Goal: Task Accomplishment & Management: Complete application form

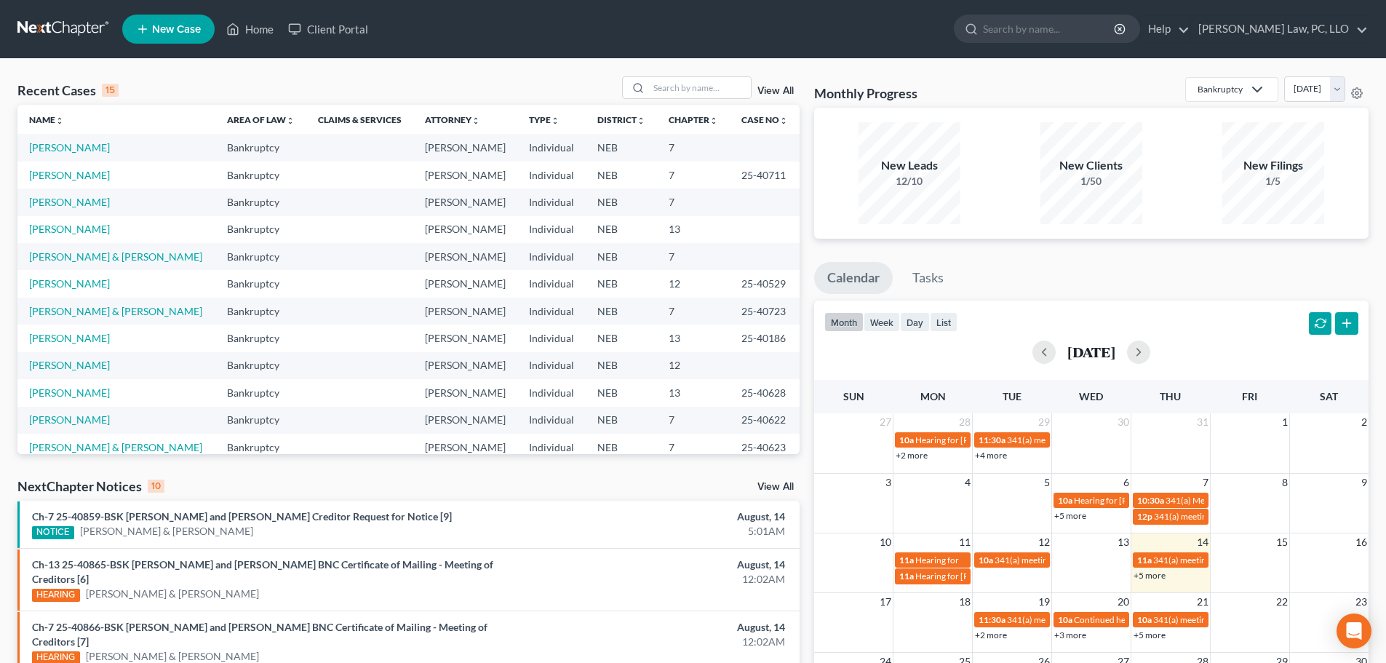
click at [137, 32] on icon at bounding box center [142, 28] width 13 height 17
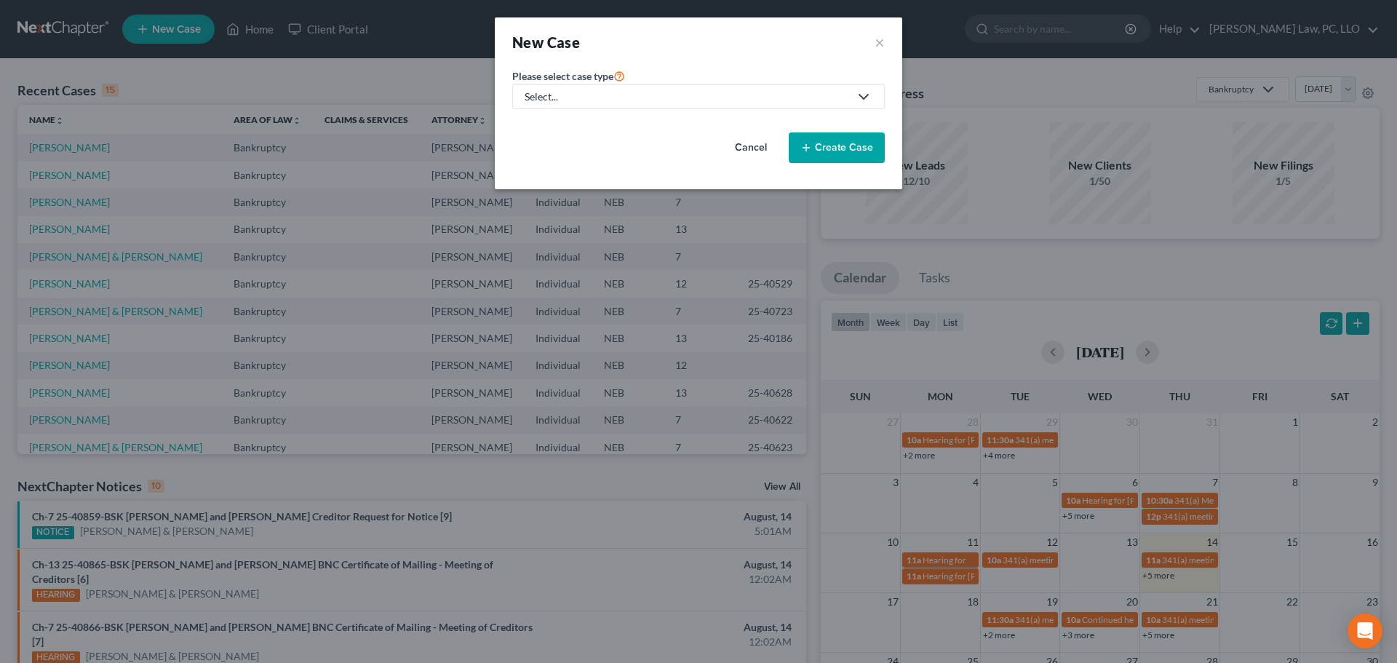
click at [631, 105] on link "Select..." at bounding box center [698, 96] width 372 height 25
click at [600, 132] on div "Bankruptcy" at bounding box center [595, 126] width 139 height 15
select select "48"
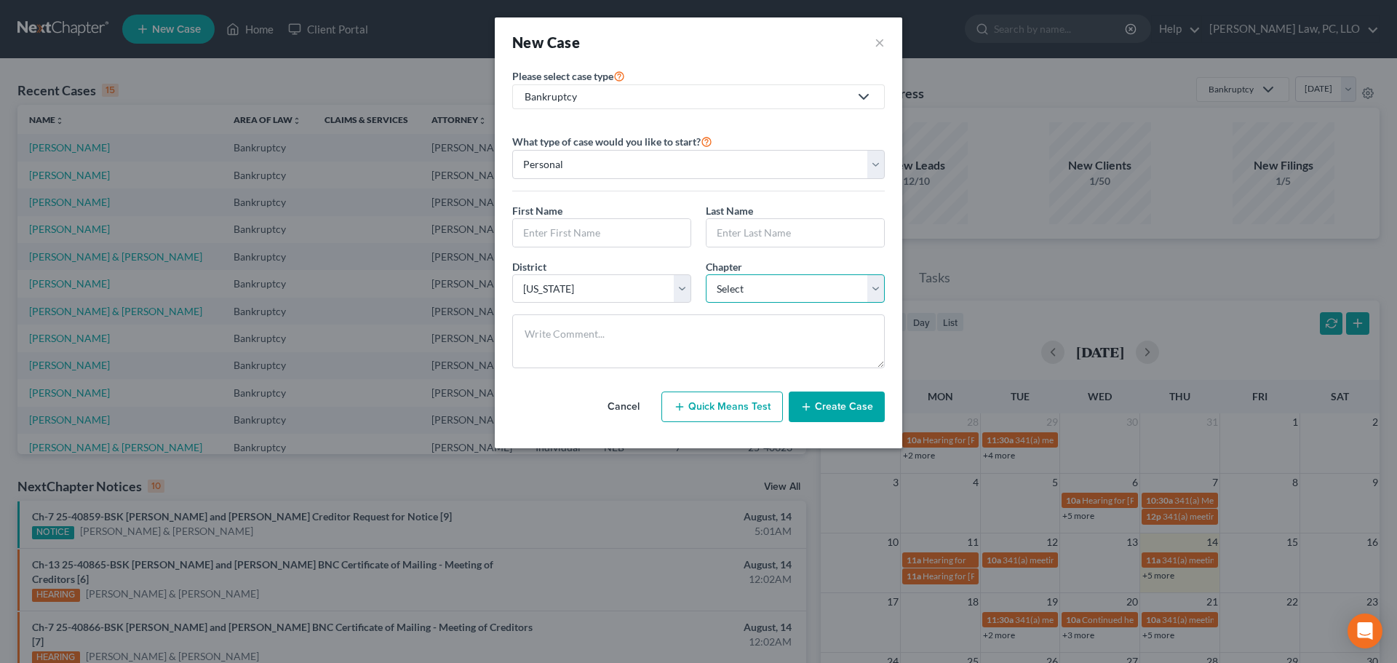
click at [728, 288] on select "Select 7 11 12 13" at bounding box center [795, 288] width 179 height 29
select select "2"
click at [706, 274] on select "Select 7 11 12 13" at bounding box center [795, 288] width 179 height 29
click at [562, 226] on input "text" at bounding box center [601, 233] width 177 height 28
click at [540, 234] on input "LSRFarms, LLC" at bounding box center [601, 233] width 177 height 28
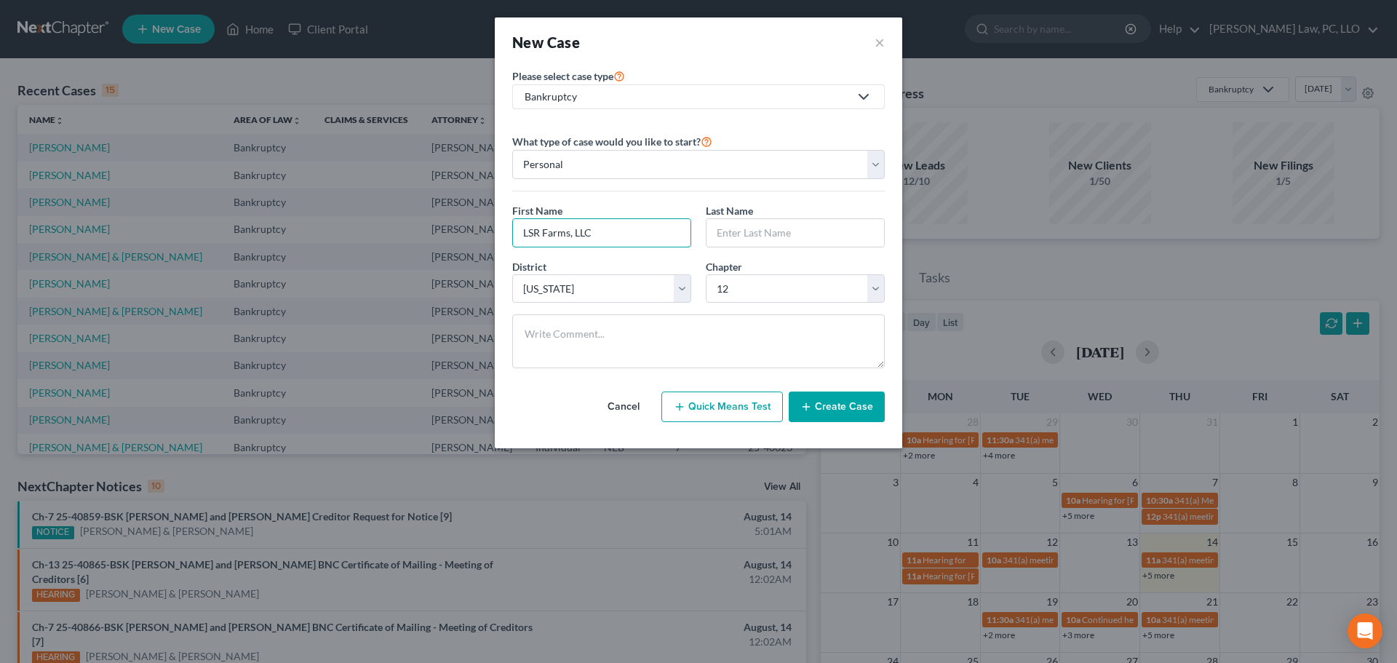
type input "LSR Farms, LLC"
click at [826, 407] on button "Create Case" at bounding box center [837, 406] width 96 height 31
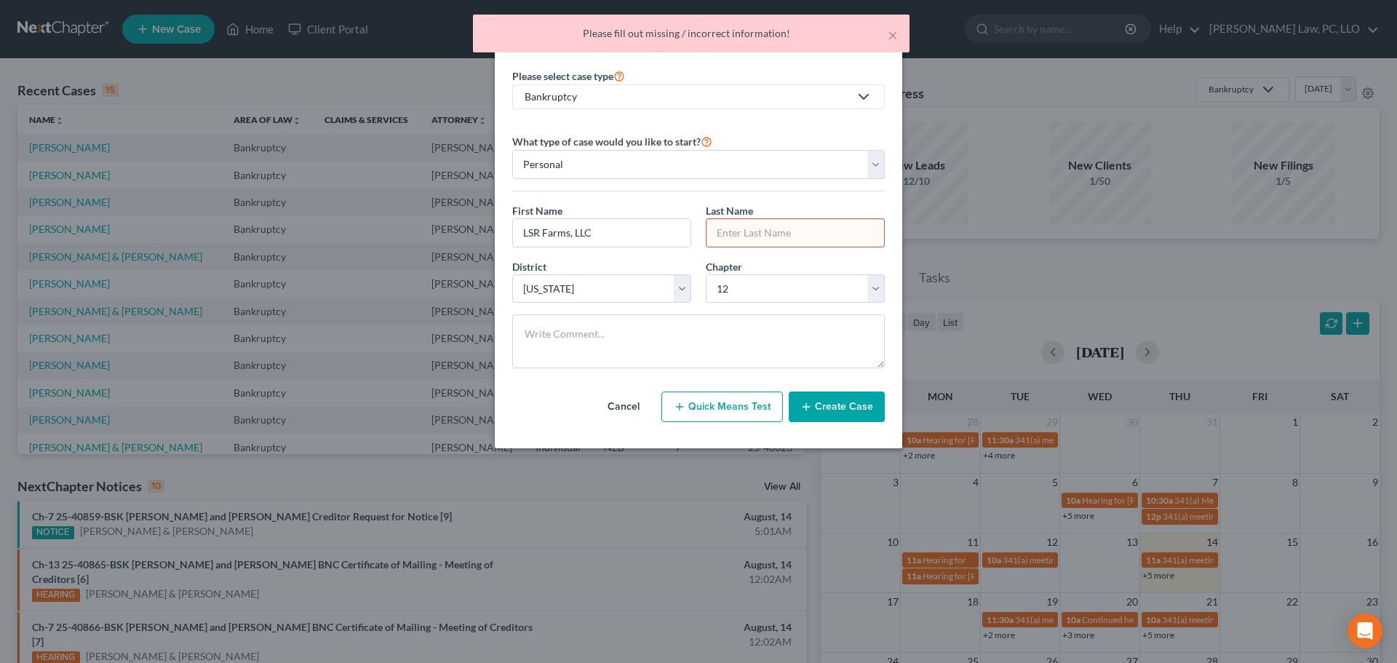
click at [722, 236] on input "text" at bounding box center [794, 233] width 177 height 28
click at [632, 169] on select "Personal Business" at bounding box center [698, 164] width 372 height 29
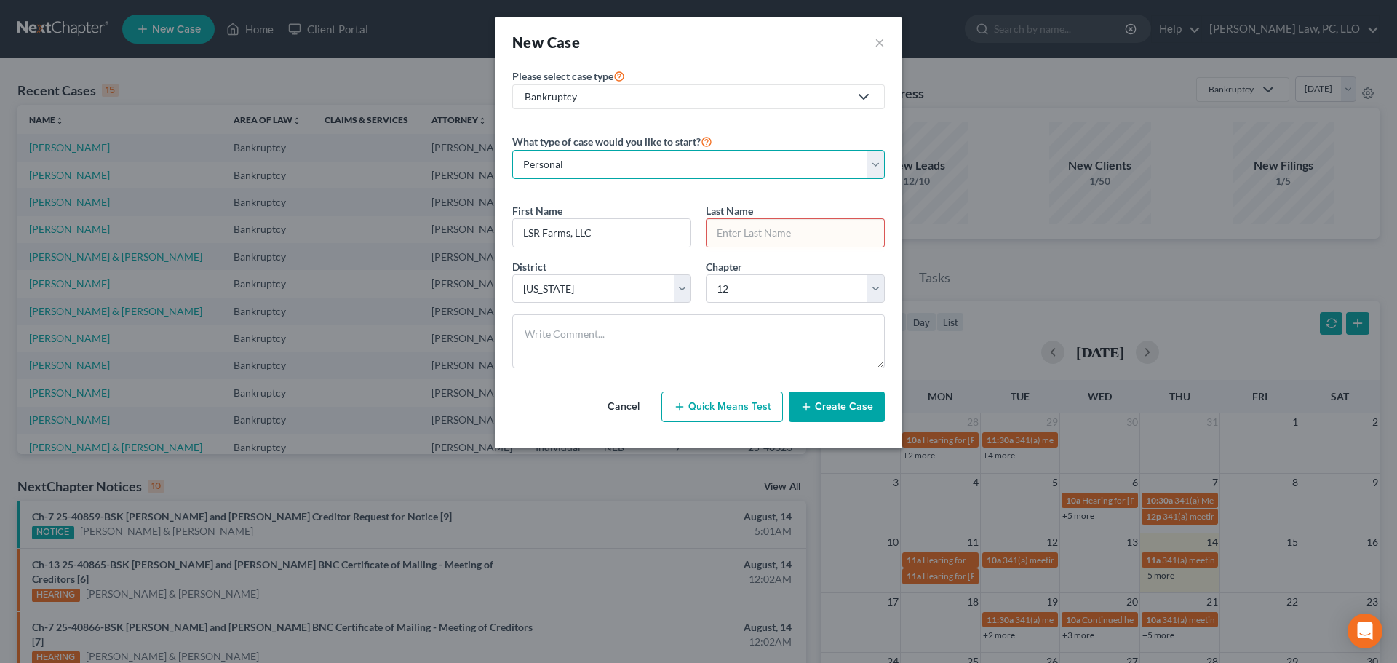
select select "1"
click at [512, 150] on select "Personal Business" at bounding box center [698, 164] width 372 height 29
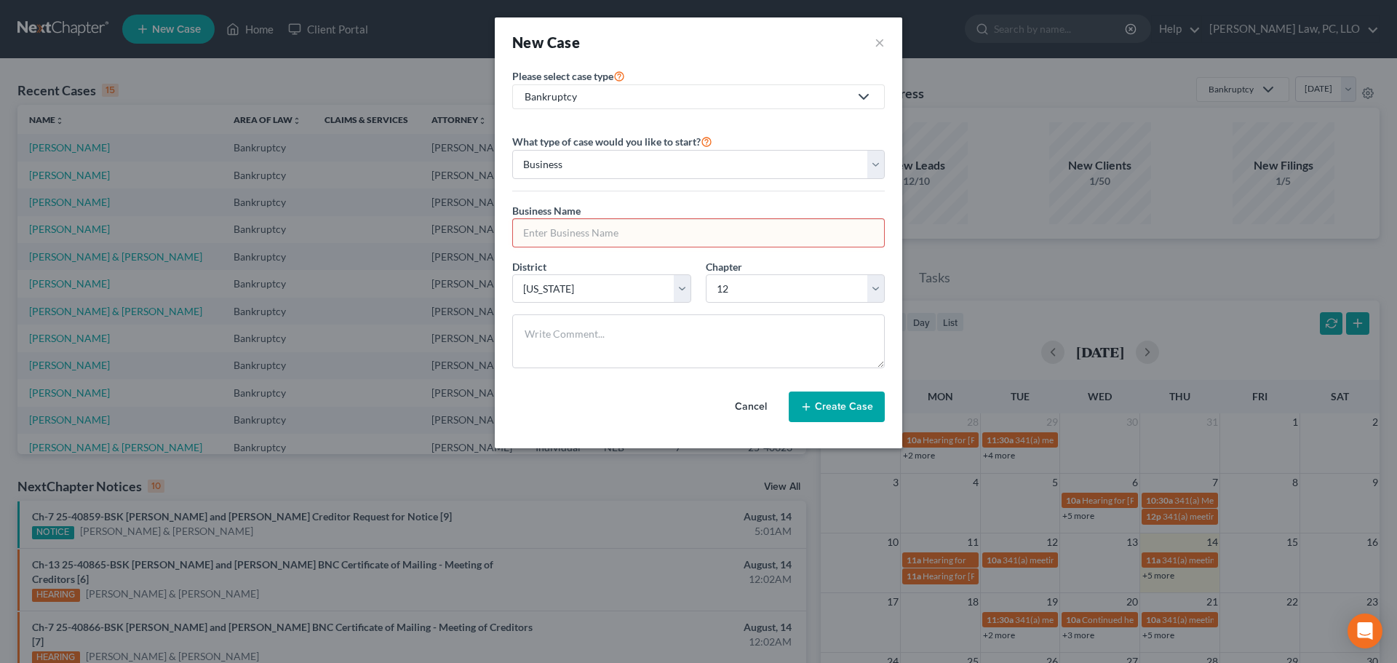
click at [611, 223] on input "text" at bounding box center [698, 233] width 371 height 28
type input "LSR Farms, LLC"
click at [839, 406] on button "Create Case" at bounding box center [837, 406] width 96 height 31
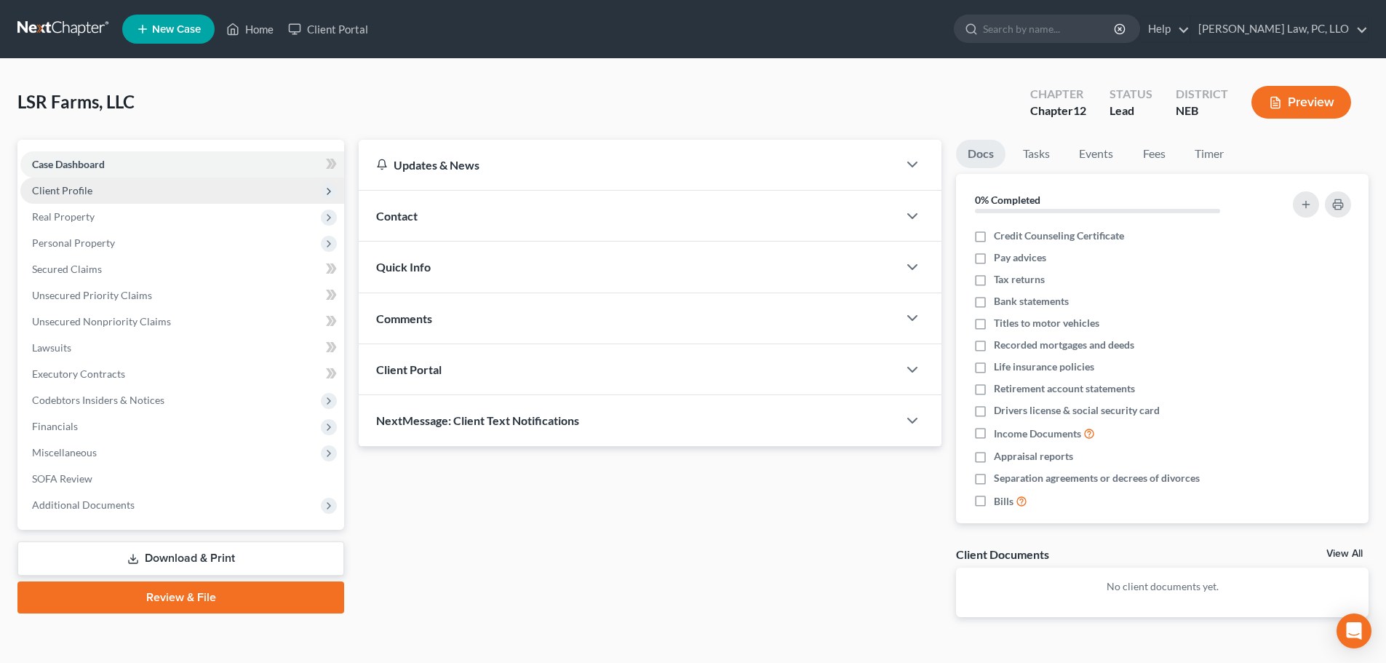
click at [99, 201] on span "Client Profile" at bounding box center [182, 190] width 324 height 26
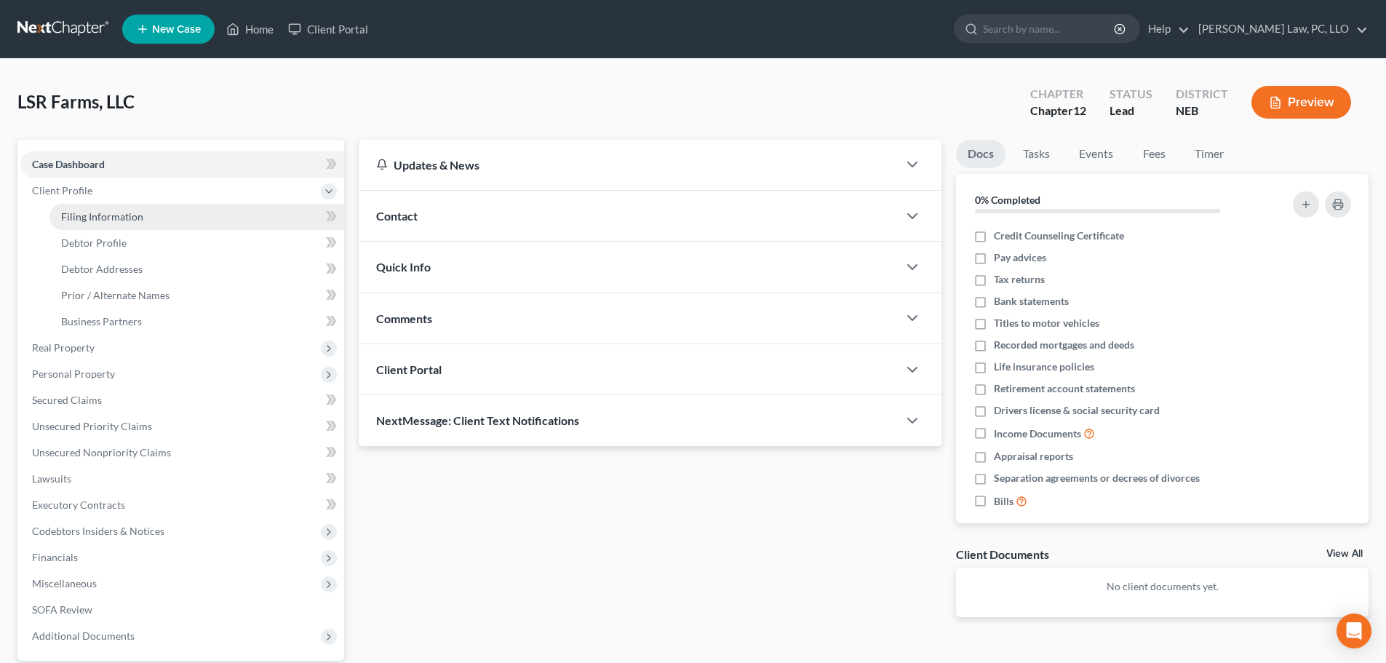
click at [100, 213] on span "Filing Information" at bounding box center [102, 216] width 82 height 12
select select "1"
select select "2"
select select "48"
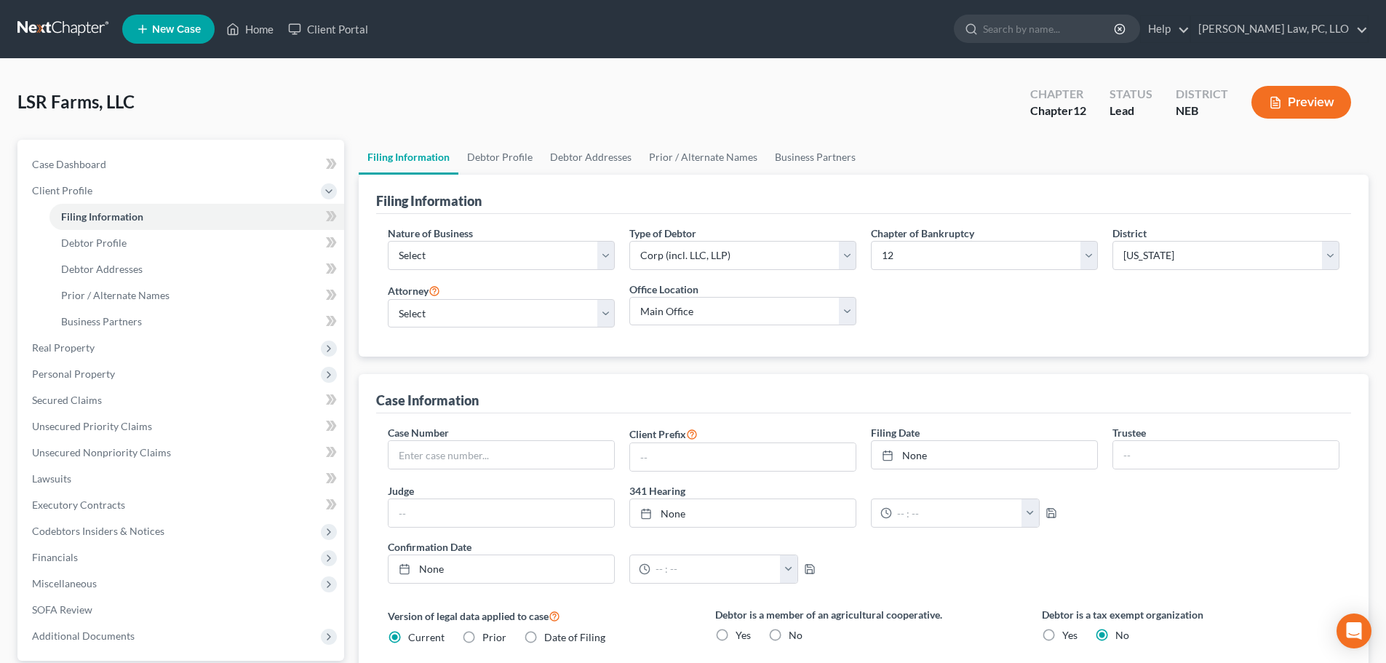
scroll to position [73, 0]
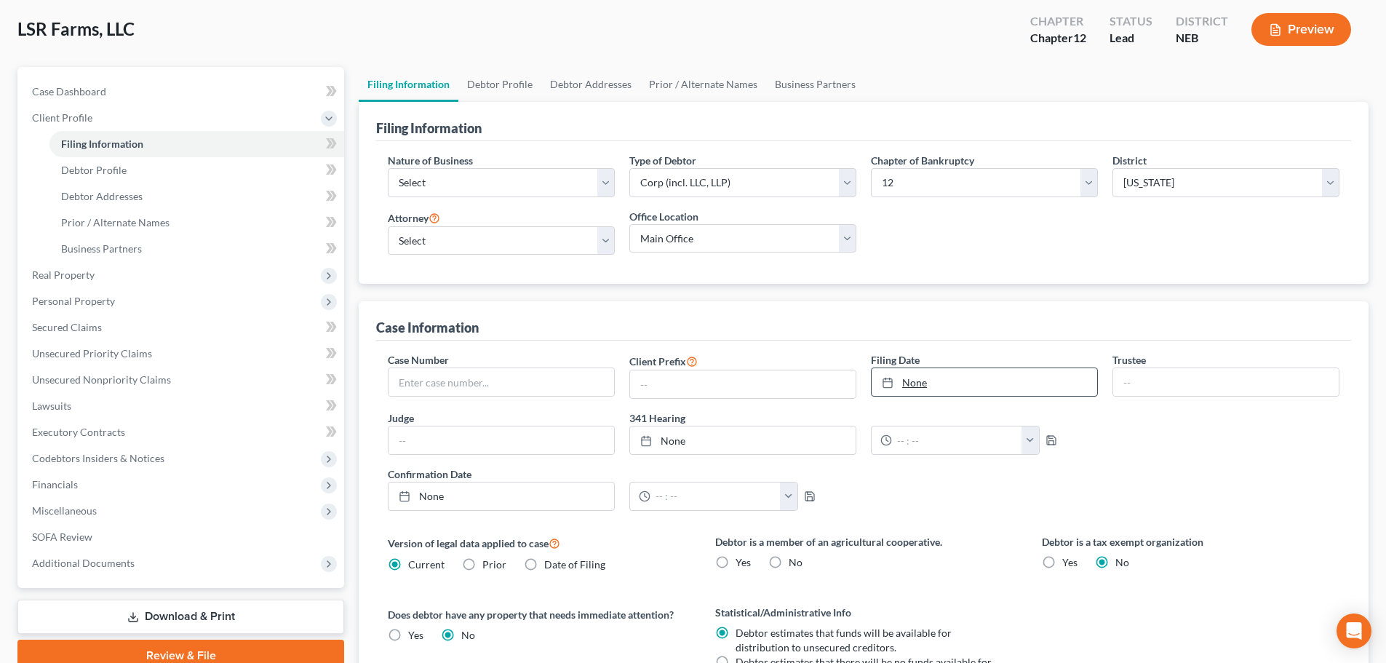
type input "[DATE]"
click at [977, 383] on link "[DATE]" at bounding box center [984, 382] width 226 height 28
click at [985, 512] on div "Case Number Client Prefix Filing Date [DATE] close Date [DATE] Time 12:00 AM ch…" at bounding box center [863, 436] width 966 height 169
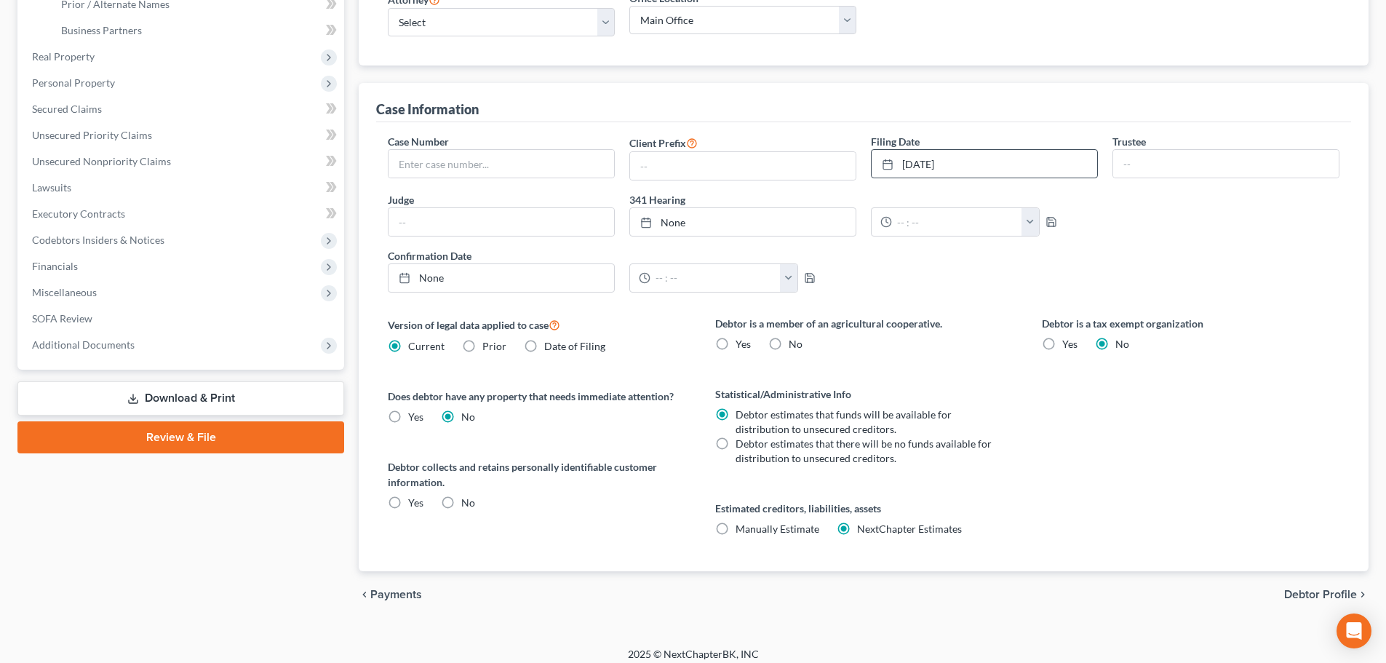
scroll to position [218, 0]
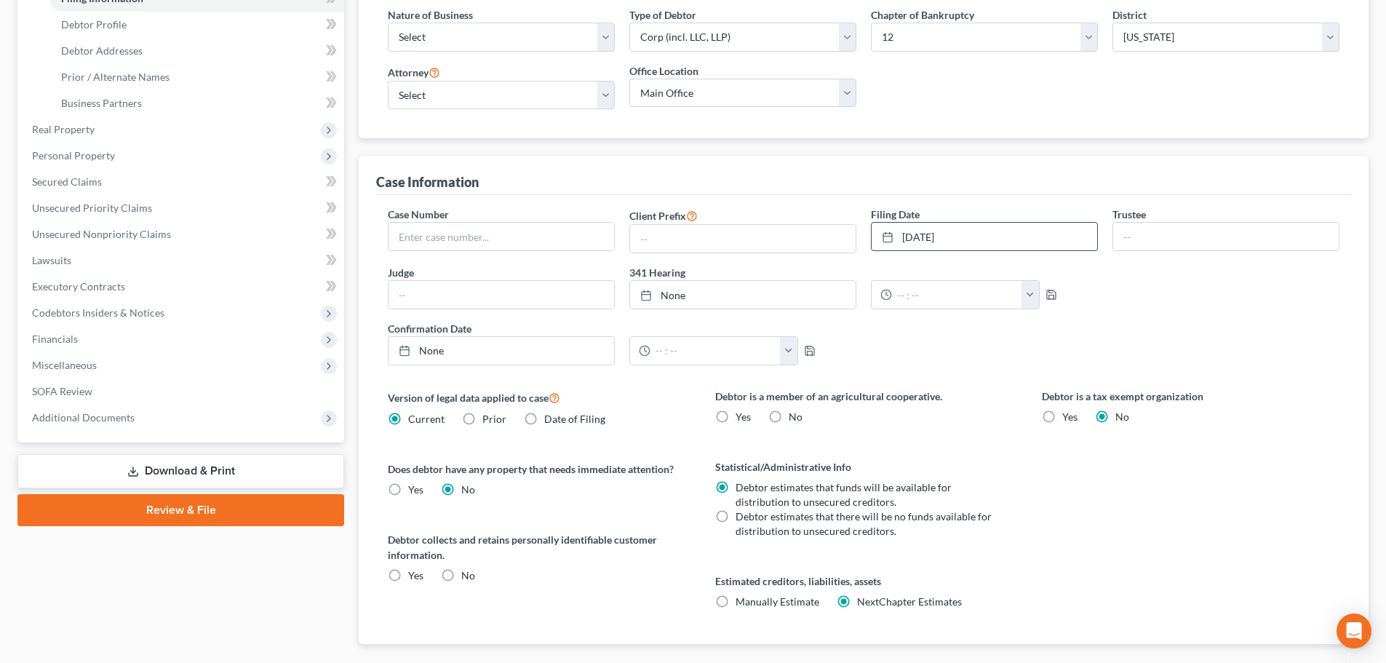
click at [789, 422] on label "No" at bounding box center [796, 417] width 14 height 15
click at [794, 419] on input "No" at bounding box center [798, 414] width 9 height 9
radio input "true"
click at [461, 580] on label "No" at bounding box center [468, 575] width 14 height 15
click at [467, 578] on input "No" at bounding box center [471, 572] width 9 height 9
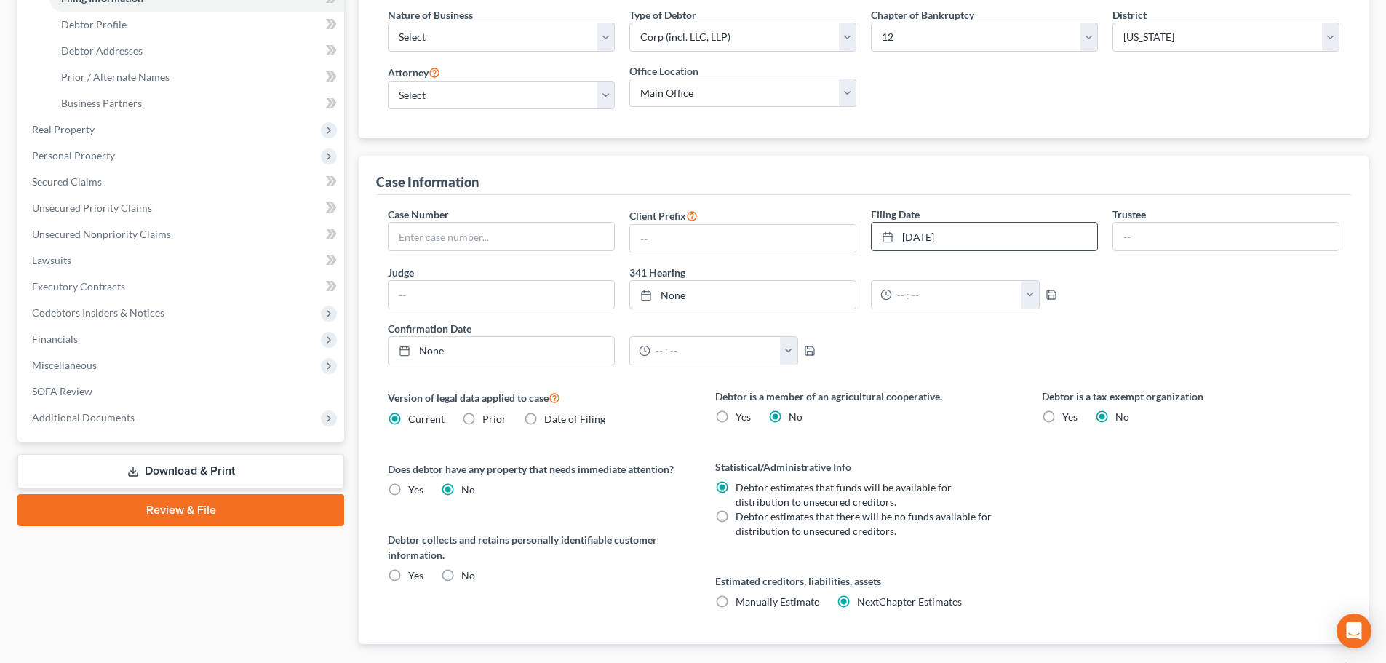
radio input "true"
click at [738, 606] on span "Manually Estimate" at bounding box center [777, 601] width 84 height 12
click at [741, 604] on input "Manually Estimate Manually Estimate" at bounding box center [745, 598] width 9 height 9
radio input "true"
radio input "false"
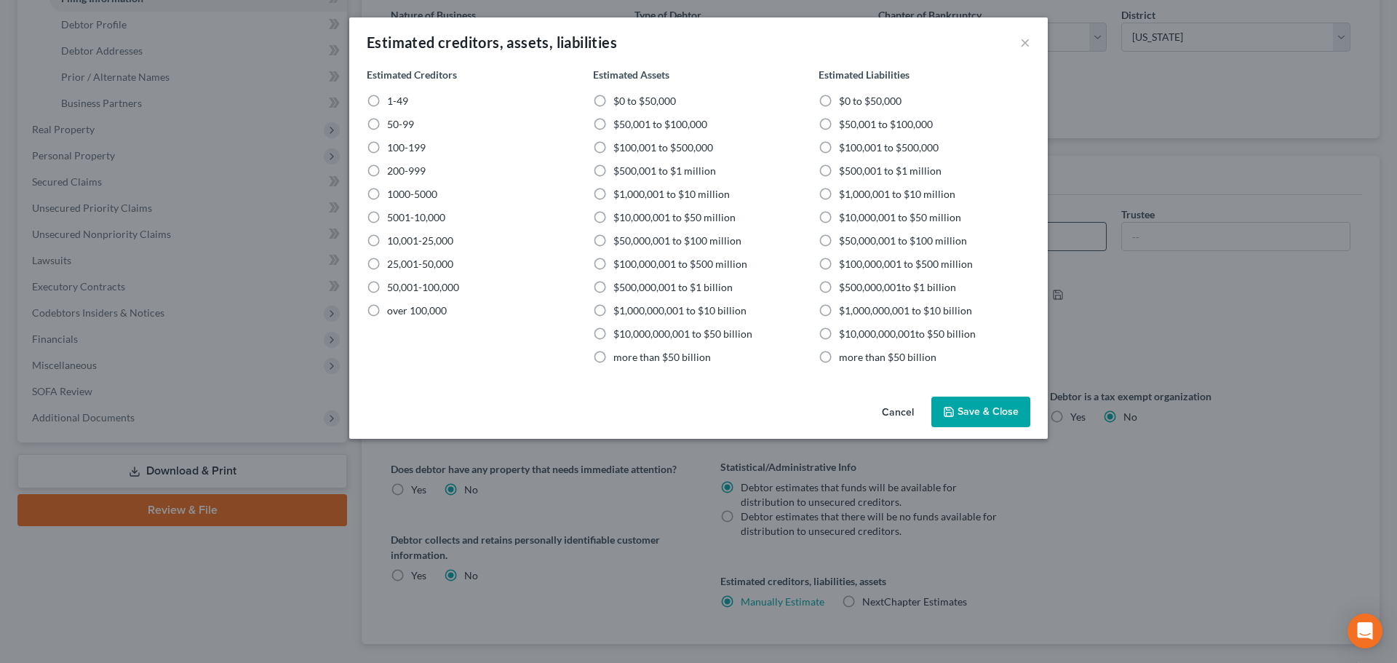
click at [394, 103] on span "1-49" at bounding box center [397, 101] width 21 height 12
click at [394, 103] on input "1-49" at bounding box center [397, 98] width 9 height 9
radio input "true"
click at [613, 196] on label "$1,000,001 to $10 million" at bounding box center [671, 194] width 116 height 15
click at [619, 196] on input "$1,000,001 to $10 million" at bounding box center [623, 191] width 9 height 9
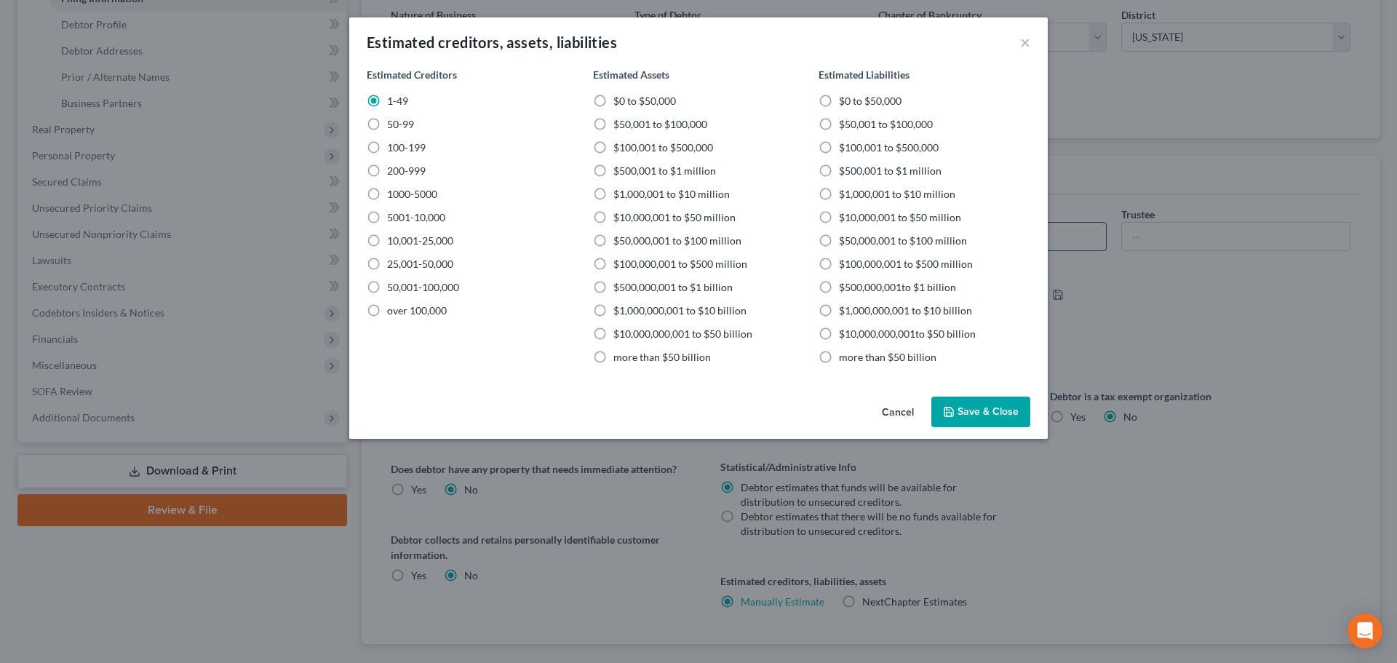
radio input "true"
click at [839, 218] on label "$10,000,001 to $50 million" at bounding box center [900, 217] width 122 height 15
click at [845, 218] on input "$10,000,001 to $50 million" at bounding box center [849, 214] width 9 height 9
radio input "true"
click at [964, 403] on button "Save & Close" at bounding box center [980, 411] width 99 height 31
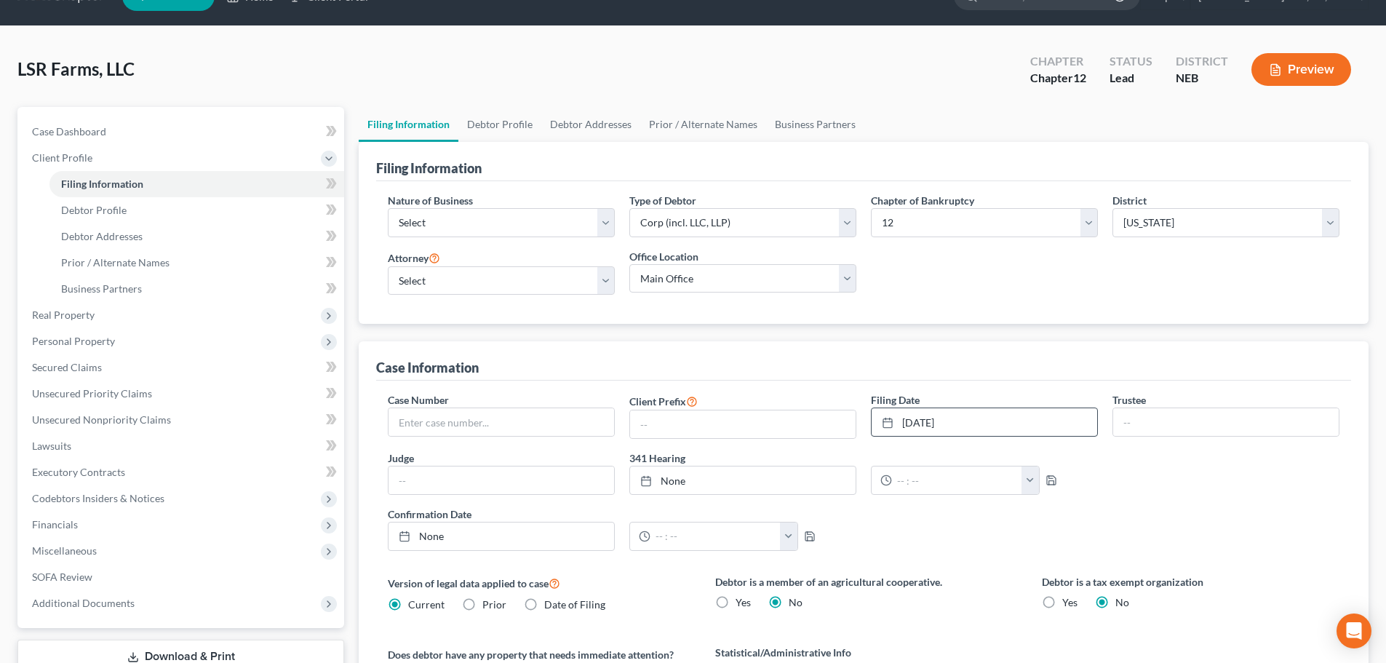
scroll to position [0, 0]
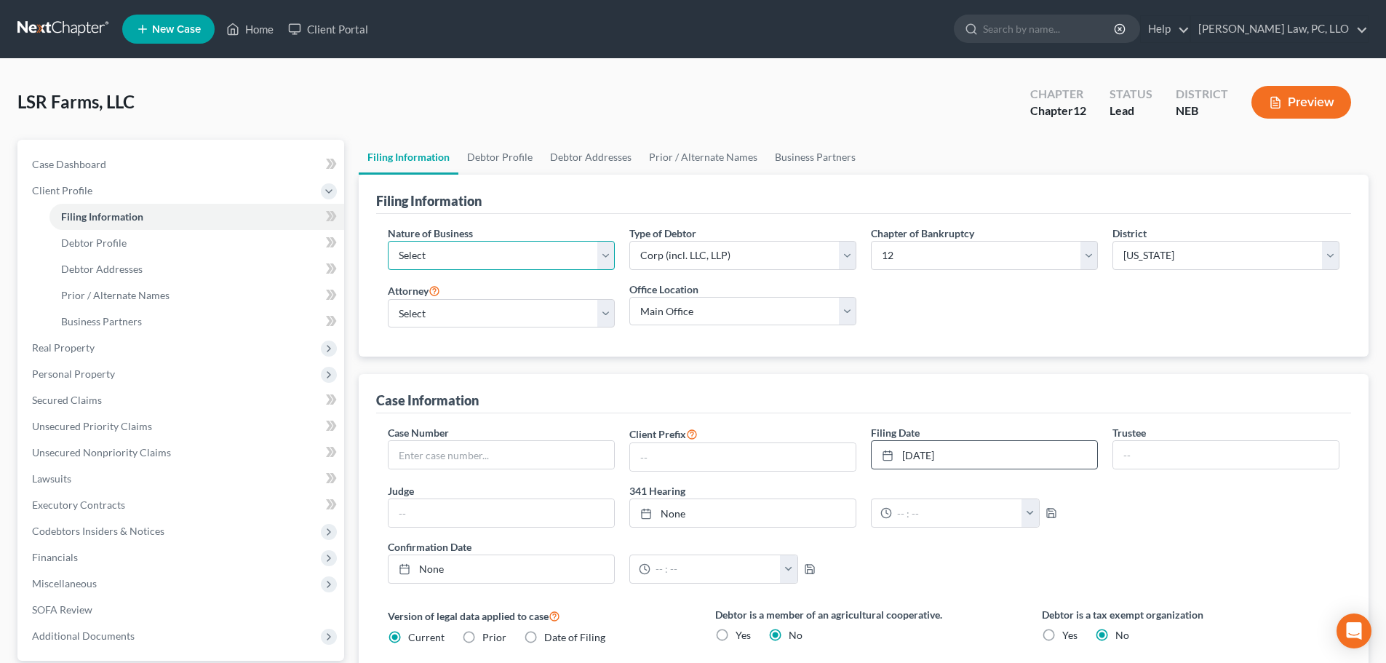
click at [469, 249] on select "Select Clearing Bank Commodity Broker Health Care Business Other Railroad Singl…" at bounding box center [501, 255] width 227 height 29
select select "3"
click at [388, 241] on select "Select Clearing Bank Commodity Broker Health Care Business Other Railroad Singl…" at bounding box center [501, 255] width 227 height 29
click at [479, 158] on link "Debtor Profile" at bounding box center [499, 157] width 83 height 35
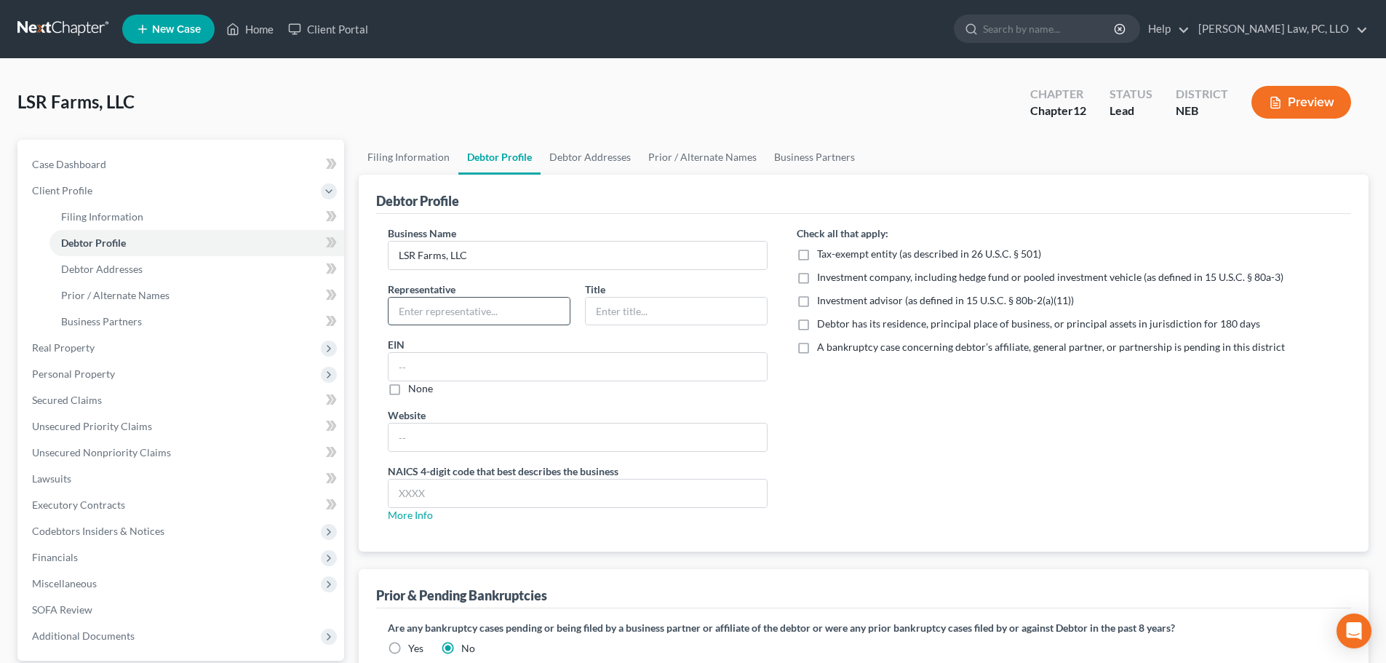
click at [465, 319] on input "text" at bounding box center [478, 312] width 181 height 28
type input "[PERSON_NAME]"
type input "Authorized Signer"
click at [817, 324] on label "Debtor has its residence, principal place of business, or principal assets in j…" at bounding box center [1038, 323] width 443 height 15
click at [823, 324] on input "Debtor has its residence, principal place of business, or principal assets in j…" at bounding box center [827, 320] width 9 height 9
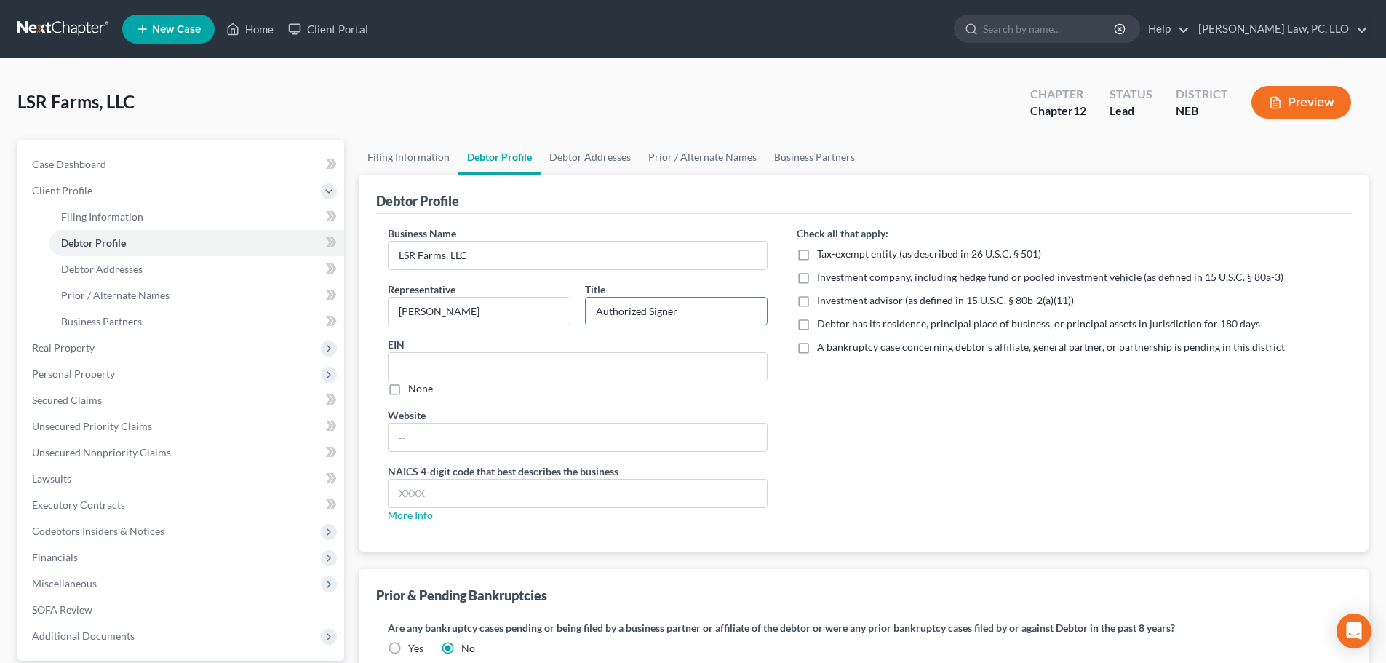
checkbox input "true"
click at [551, 359] on input "text" at bounding box center [577, 367] width 378 height 28
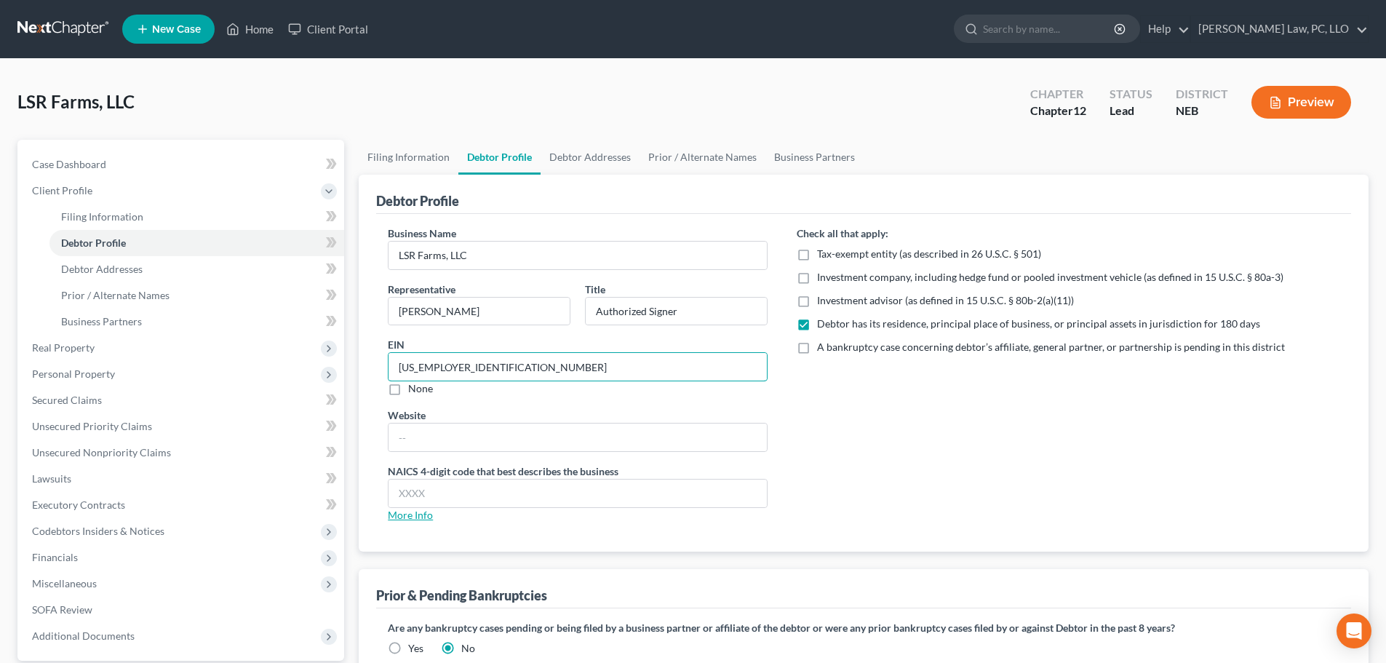
type input "[US_EMPLOYER_IDENTIFICATION_NUMBER]"
click at [416, 516] on link "More Info" at bounding box center [410, 514] width 45 height 12
click at [399, 498] on input "text" at bounding box center [577, 493] width 378 height 28
type input "1121"
click at [416, 449] on input "text" at bounding box center [577, 437] width 378 height 28
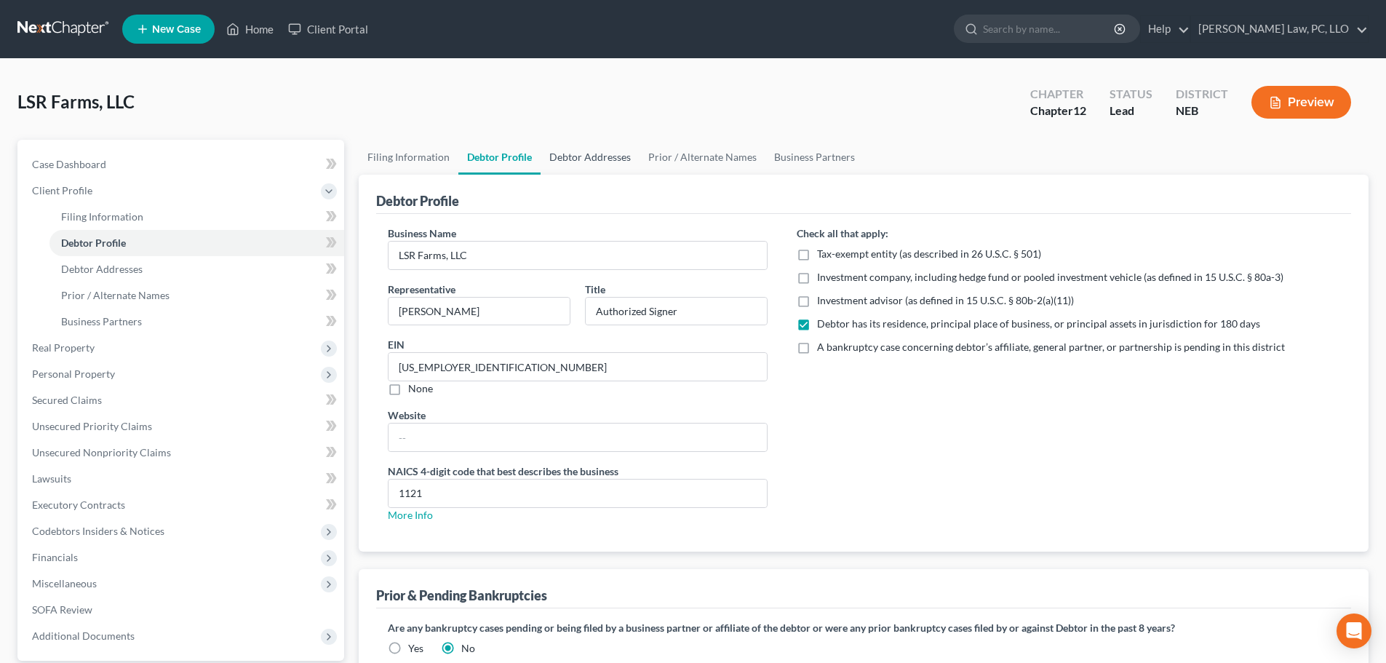
click at [578, 156] on link "Debtor Addresses" at bounding box center [589, 157] width 99 height 35
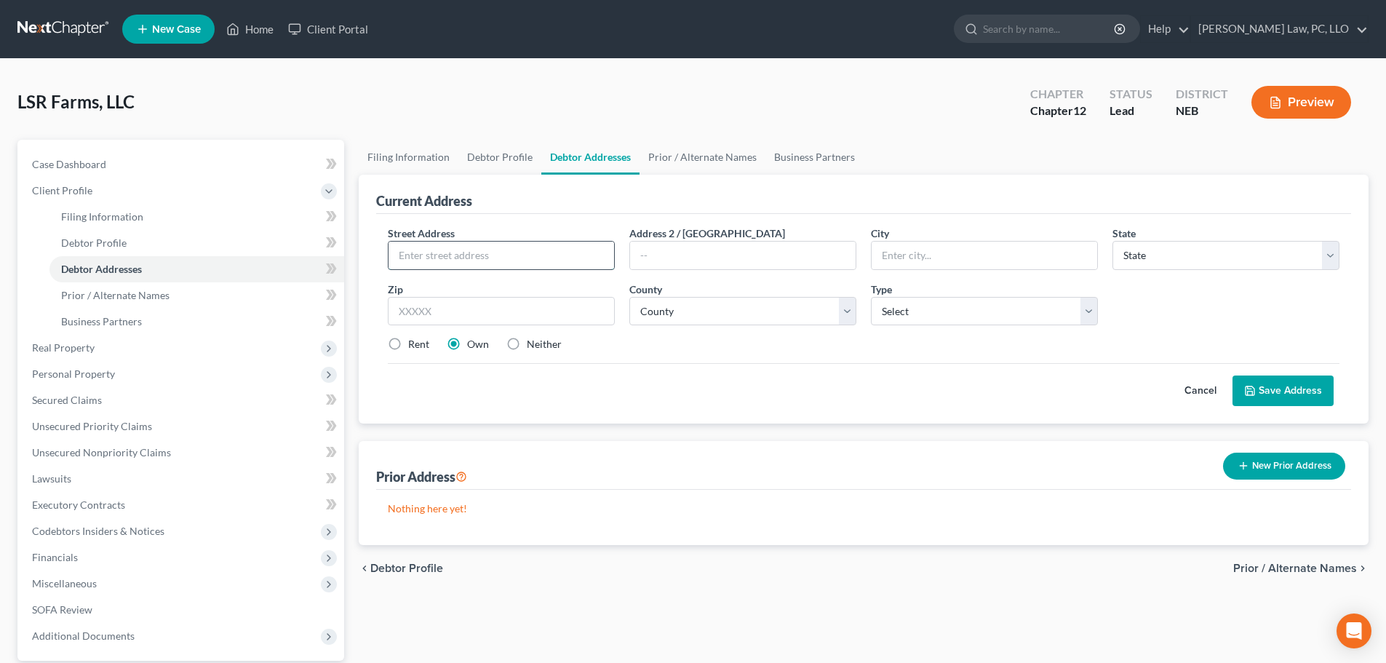
click at [500, 259] on input "text" at bounding box center [501, 256] width 226 height 28
type input "[STREET_ADDRESS]"
type input "[PERSON_NAME]"
select select "30"
type input "68409"
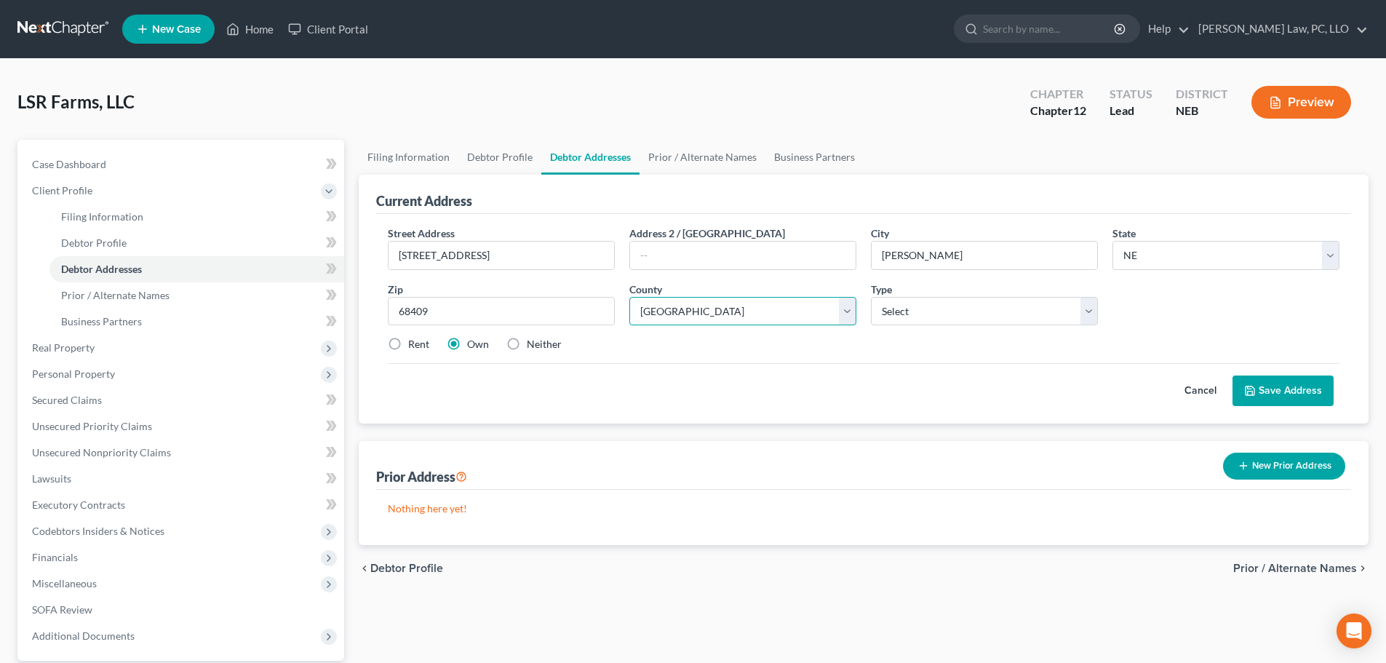
click at [686, 313] on select "County [GEOGRAPHIC_DATA] [GEOGRAPHIC_DATA] [GEOGRAPHIC_DATA] [GEOGRAPHIC_DATA] …" at bounding box center [742, 311] width 227 height 29
click at [678, 309] on select "County [GEOGRAPHIC_DATA] [GEOGRAPHIC_DATA] [GEOGRAPHIC_DATA] [GEOGRAPHIC_DATA] …" at bounding box center [742, 311] width 227 height 29
select select "12"
click at [629, 297] on select "County [GEOGRAPHIC_DATA] [GEOGRAPHIC_DATA] [GEOGRAPHIC_DATA] [GEOGRAPHIC_DATA] …" at bounding box center [742, 311] width 227 height 29
click at [991, 306] on select "Select Business Mailing Location of Assets" at bounding box center [984, 311] width 227 height 29
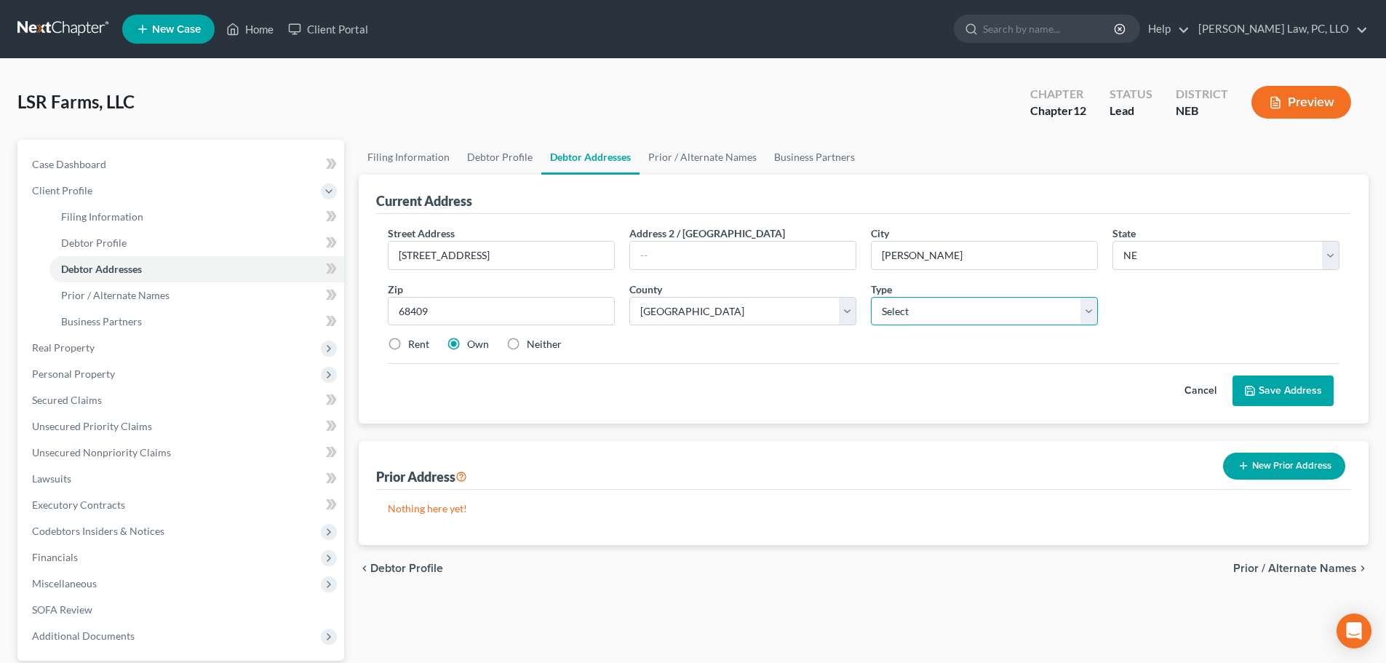
select select "0"
click at [871, 297] on select "Select Business Mailing Location of Assets" at bounding box center [984, 311] width 227 height 29
click at [525, 351] on div "Neither" at bounding box center [533, 344] width 55 height 15
click at [527, 346] on label "Neither" at bounding box center [544, 344] width 35 height 15
click at [532, 346] on input "Neither" at bounding box center [536, 341] width 9 height 9
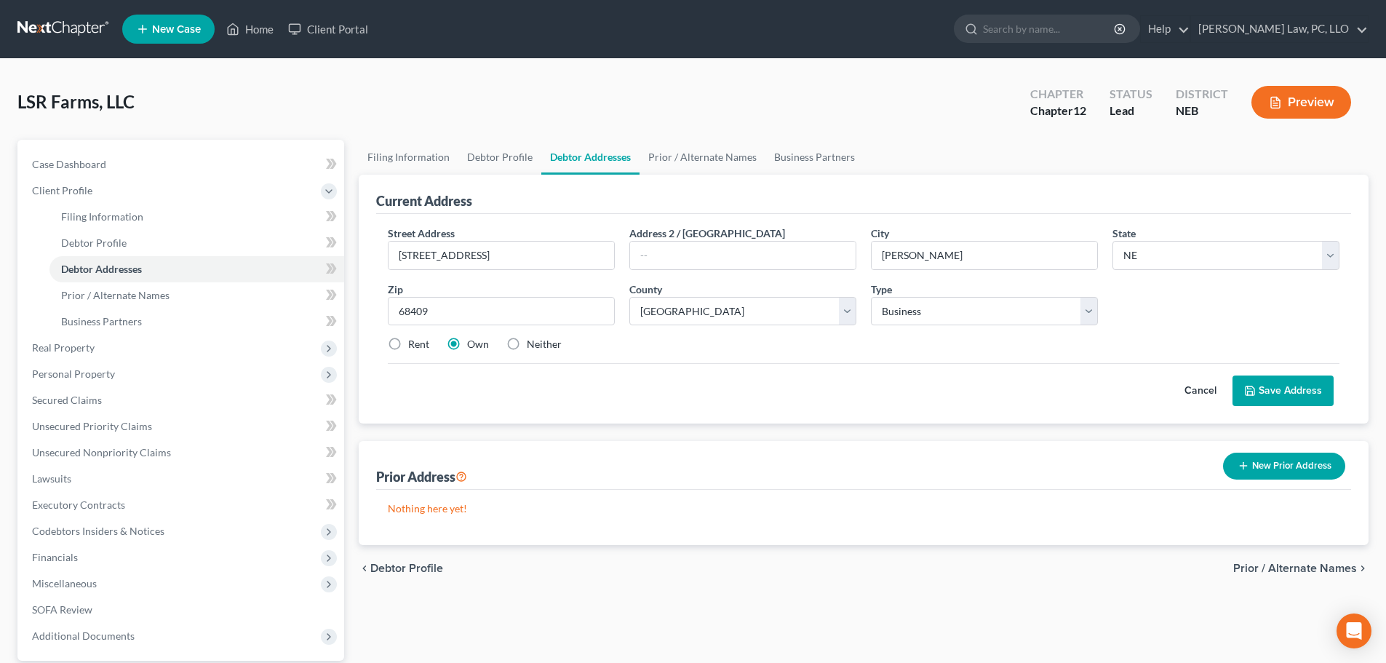
radio input "true"
click at [1272, 398] on button "Save Address" at bounding box center [1282, 390] width 101 height 31
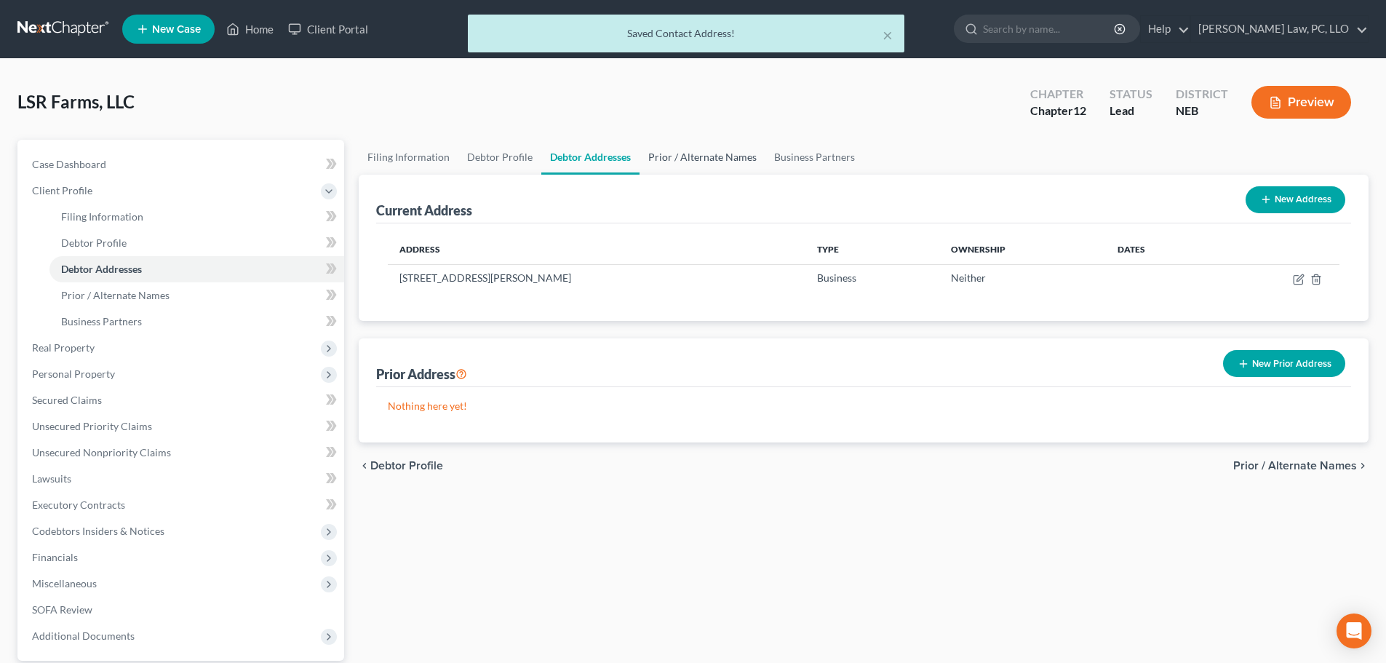
click at [679, 164] on link "Prior / Alternate Names" at bounding box center [702, 157] width 126 height 35
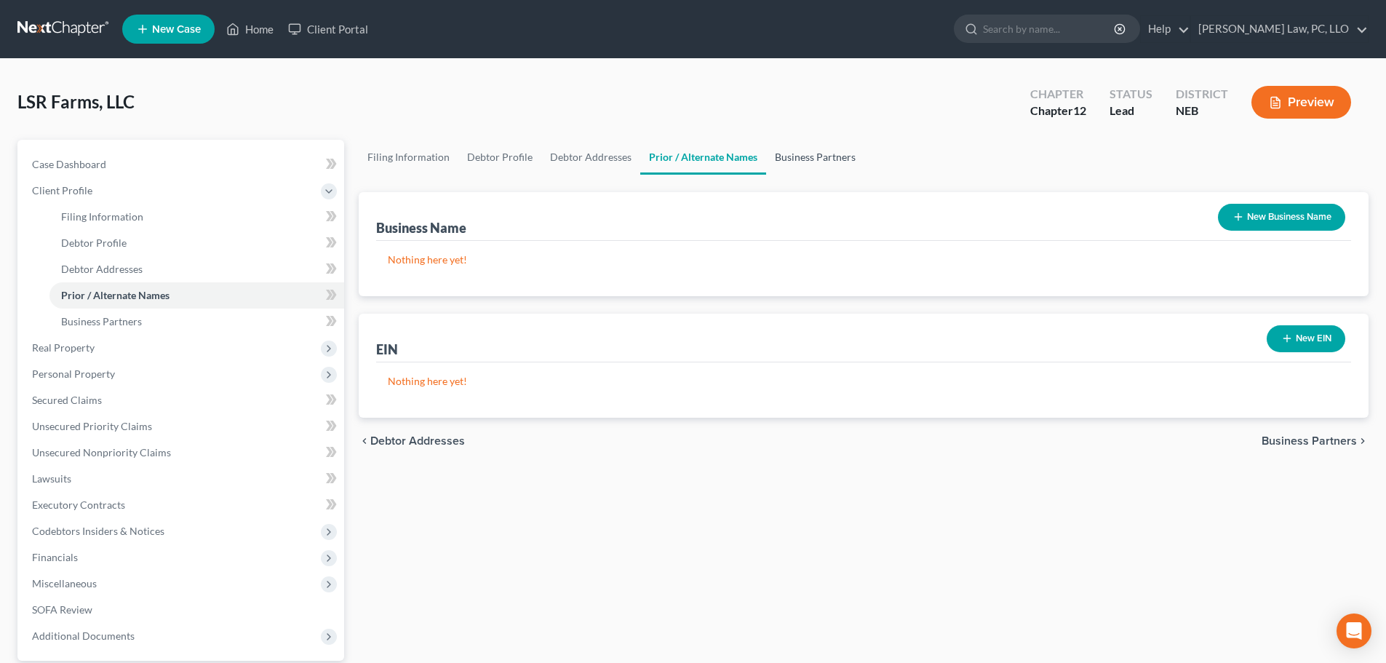
click at [821, 160] on link "Business Partners" at bounding box center [815, 157] width 98 height 35
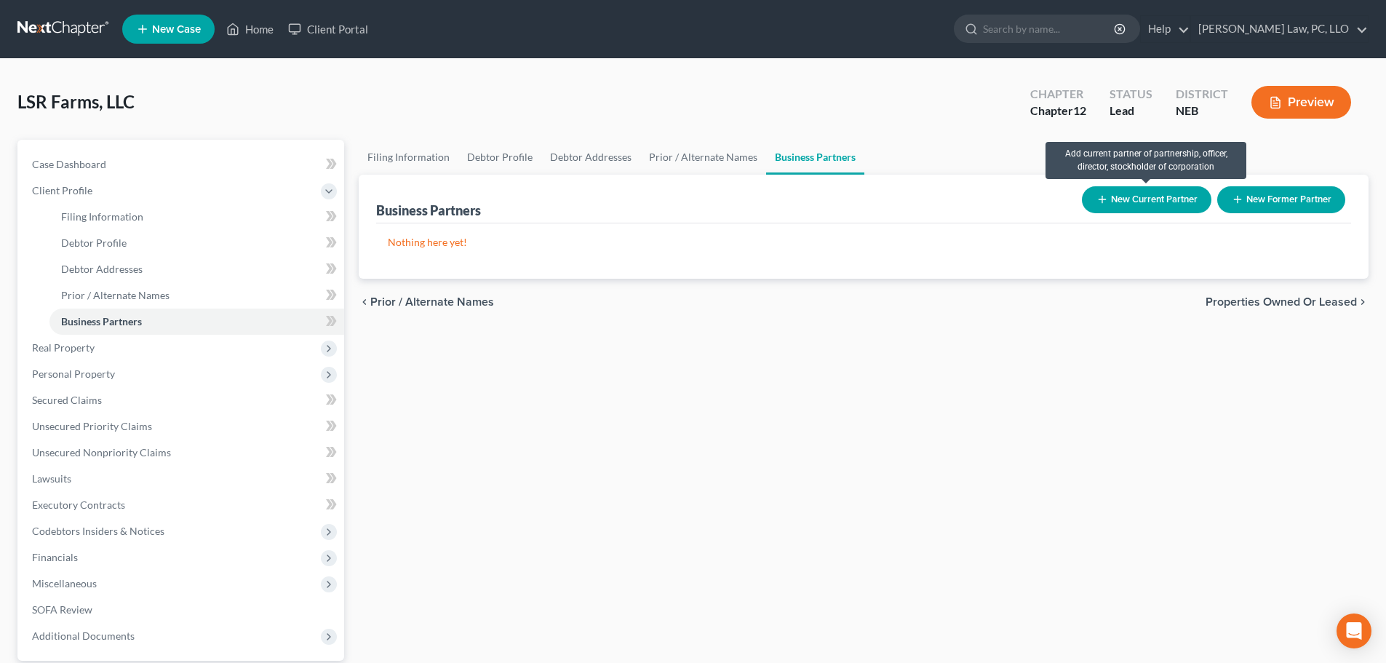
click at [1167, 211] on button "New Current Partner" at bounding box center [1146, 199] width 129 height 27
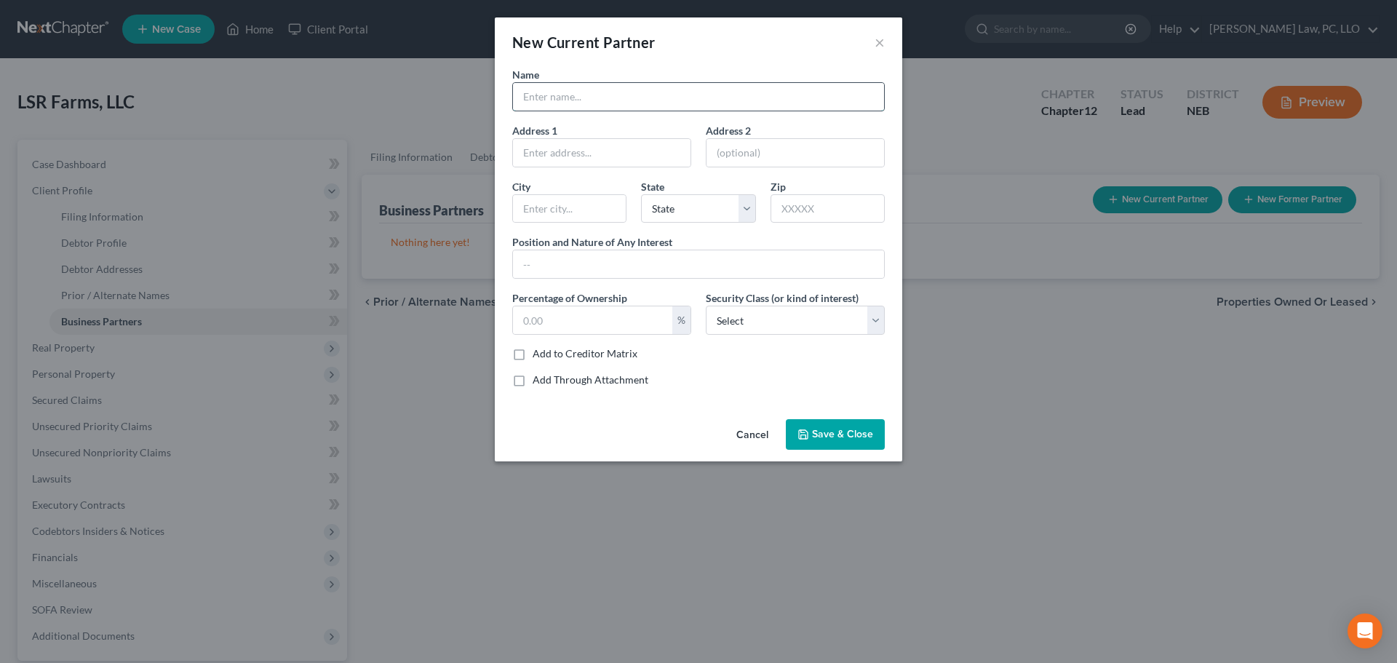
drag, startPoint x: 580, startPoint y: 104, endPoint x: 572, endPoint y: 102, distance: 7.6
click at [579, 104] on input "text" at bounding box center [698, 97] width 371 height 28
type input "[PERSON_NAME]"
type input "[STREET_ADDRESS]"
type input "[PERSON_NAME]"
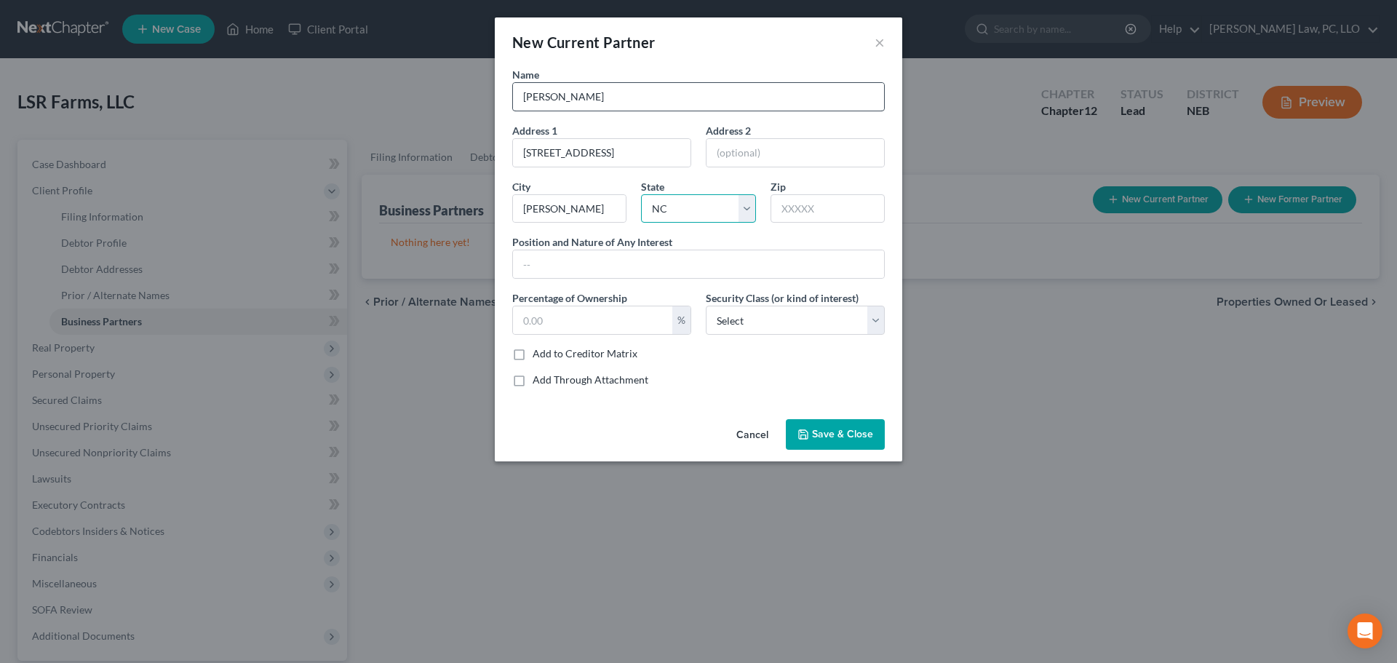
select select "30"
type input "68409"
type input "Member"
click at [551, 95] on input "[PERSON_NAME]" at bounding box center [698, 97] width 371 height 28
type input "[PERSON_NAME]"
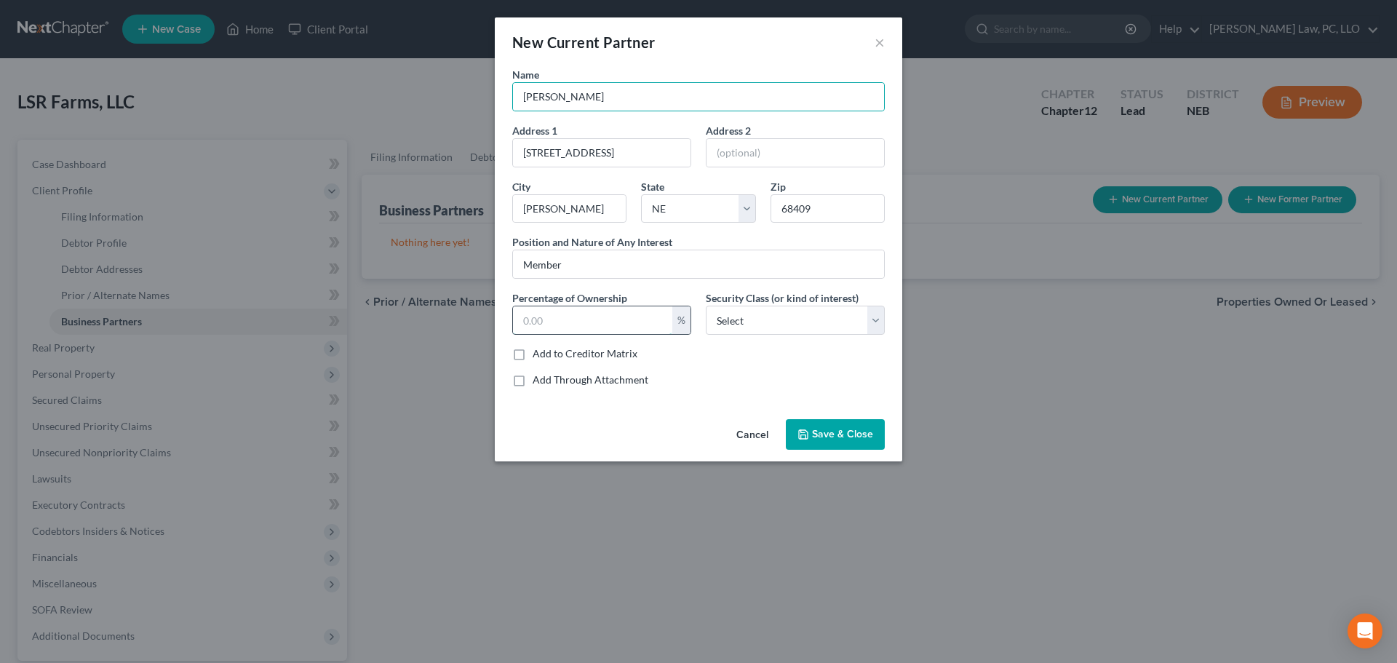
click at [570, 322] on input "text" at bounding box center [592, 320] width 159 height 28
type input "50"
click at [746, 319] on select "Select Select Common Stockholder General Partner Limited Partner Managing Membe…" at bounding box center [795, 320] width 179 height 29
select select "1"
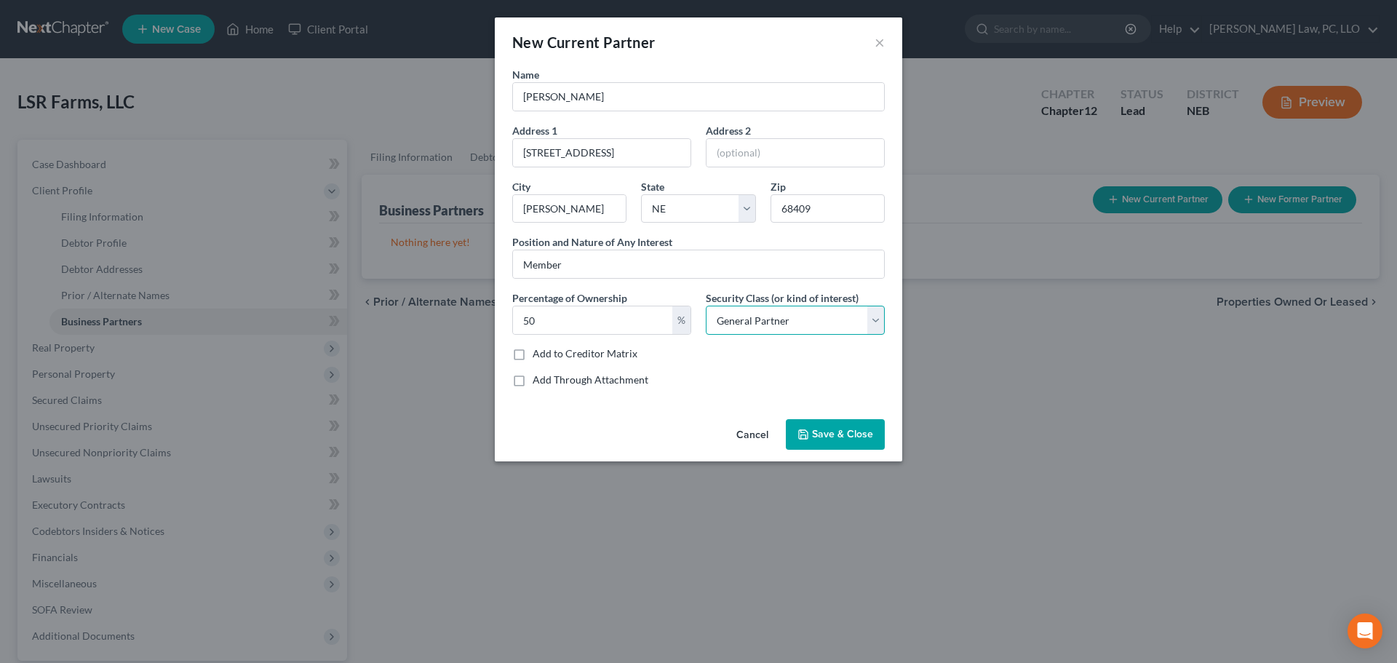
click at [706, 306] on select "Select Select Common Stockholder General Partner Limited Partner Managing Membe…" at bounding box center [795, 320] width 179 height 29
click at [844, 433] on span "Save & Close" at bounding box center [842, 434] width 61 height 12
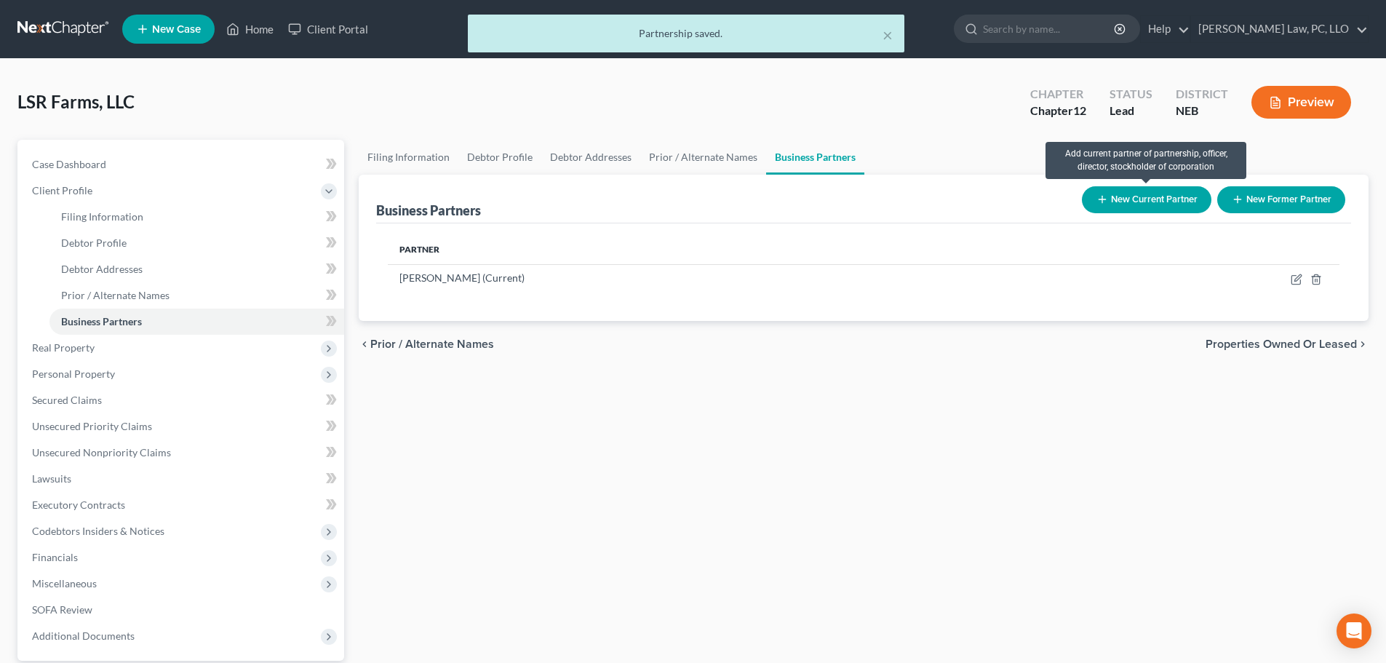
click at [1123, 202] on button "New Current Partner" at bounding box center [1146, 199] width 129 height 27
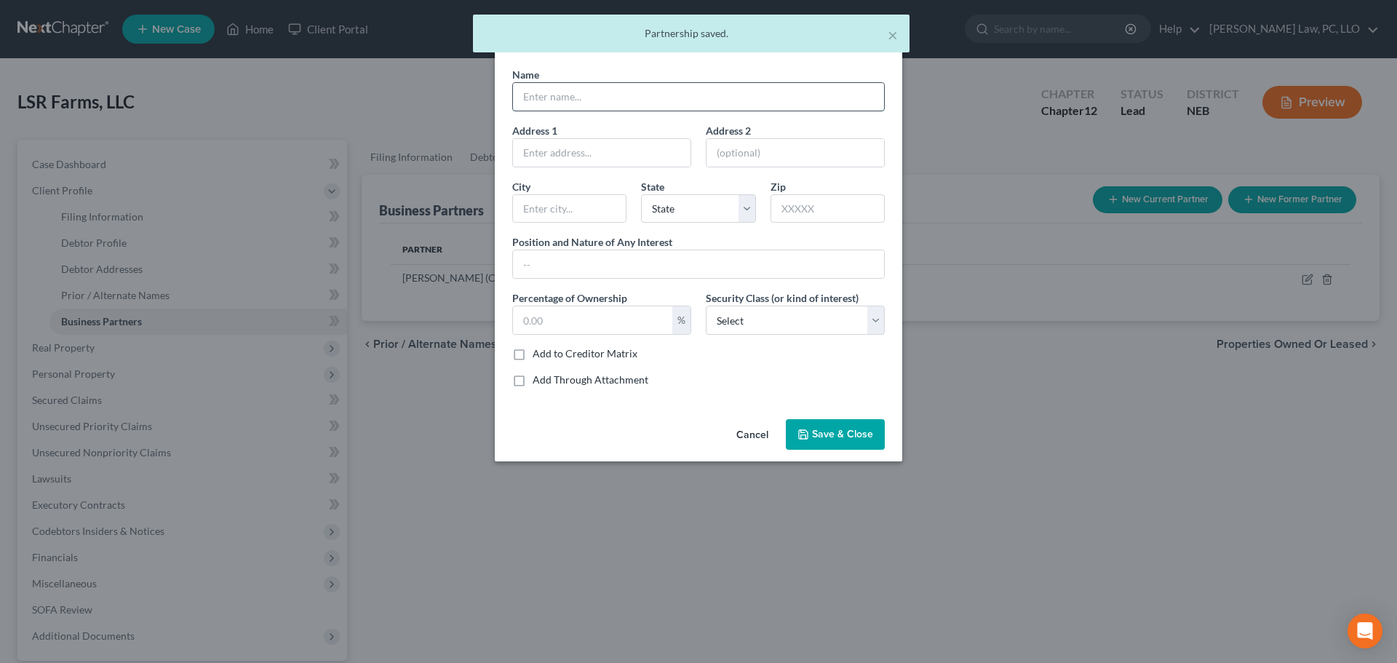
click at [540, 100] on input "text" at bounding box center [698, 97] width 371 height 28
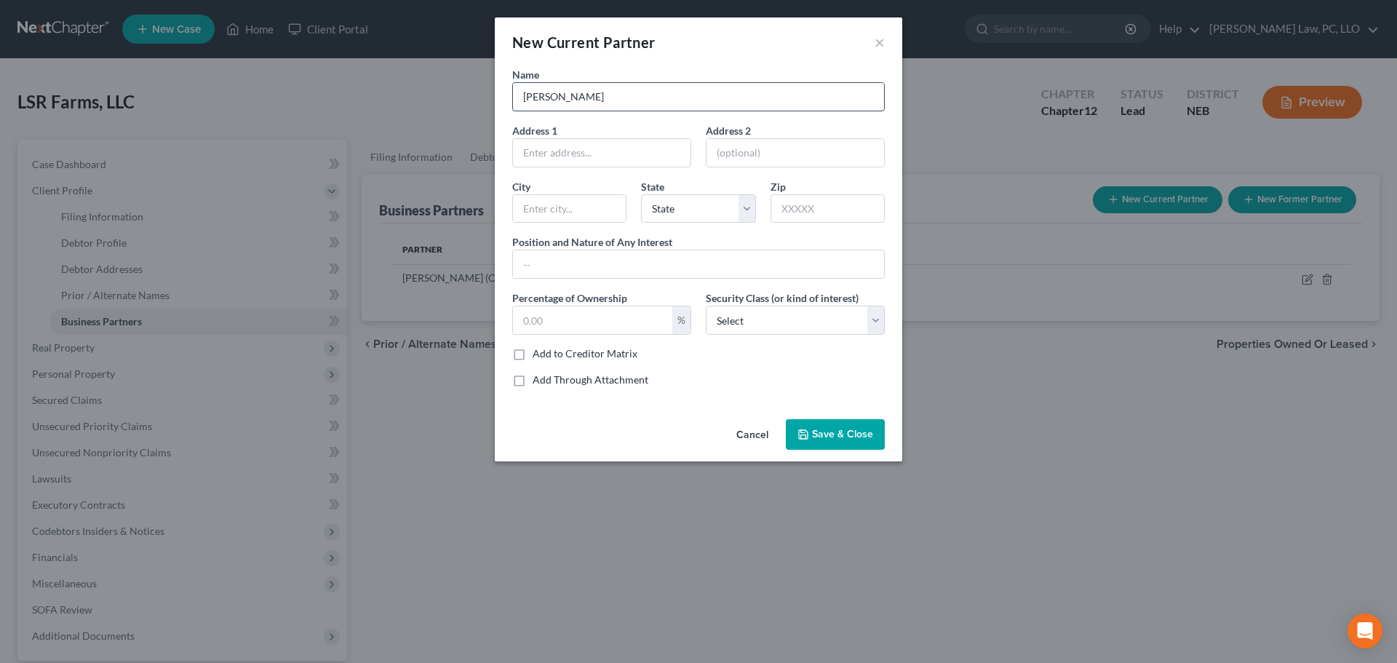
type input "[PERSON_NAME]"
type input "[STREET_ADDRESS]"
click at [829, 212] on input "text" at bounding box center [827, 208] width 114 height 29
type input "68409"
type input "[PERSON_NAME]"
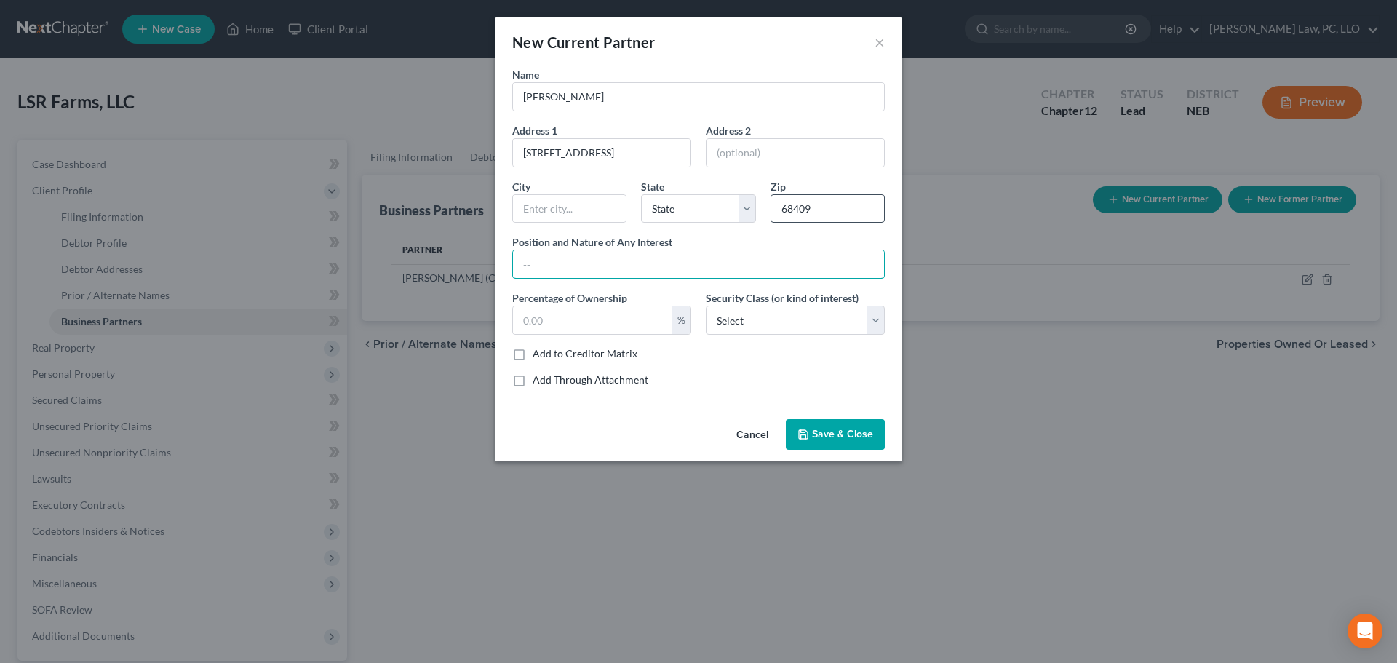
select select "30"
type input "Member"
click at [549, 324] on input "text" at bounding box center [592, 320] width 159 height 28
type input "50"
click at [736, 324] on select "Select Select Common Stockholder General Partner Limited Partner Managing Membe…" at bounding box center [795, 320] width 179 height 29
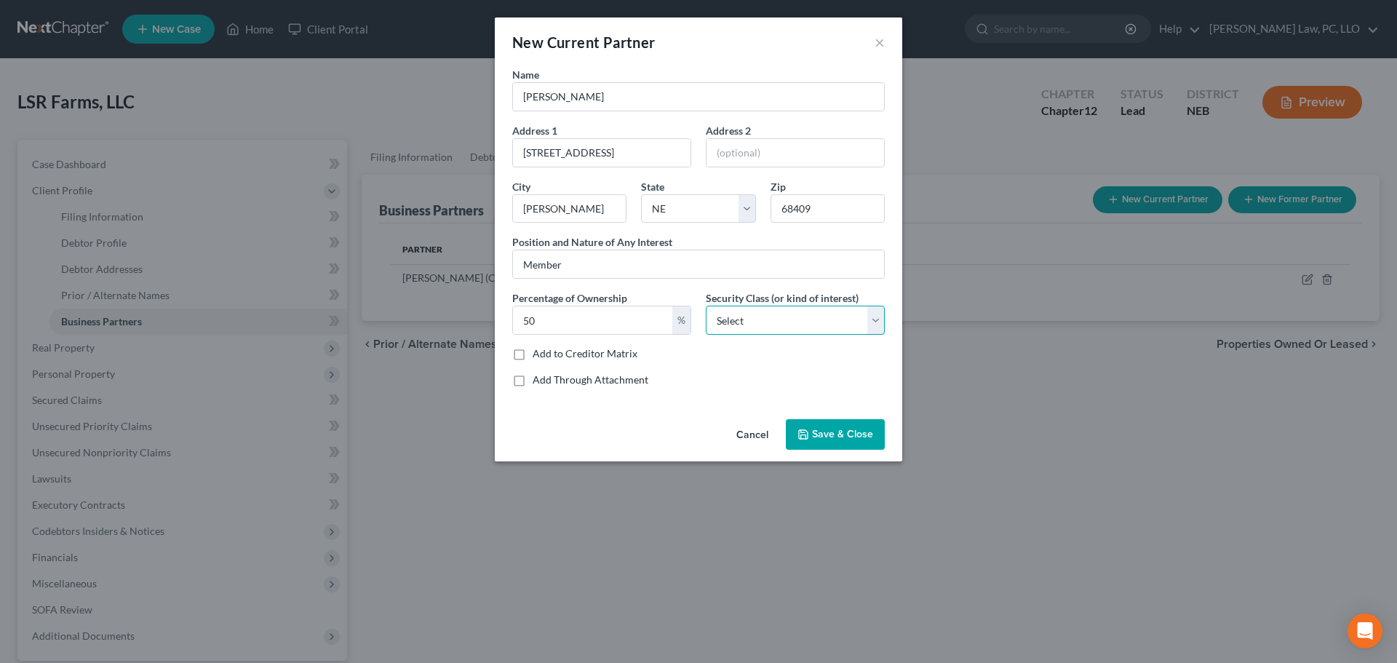
select select "1"
click at [706, 306] on select "Select Select Common Stockholder General Partner Limited Partner Managing Membe…" at bounding box center [795, 320] width 179 height 29
click at [837, 431] on span "Save & Close" at bounding box center [842, 434] width 61 height 12
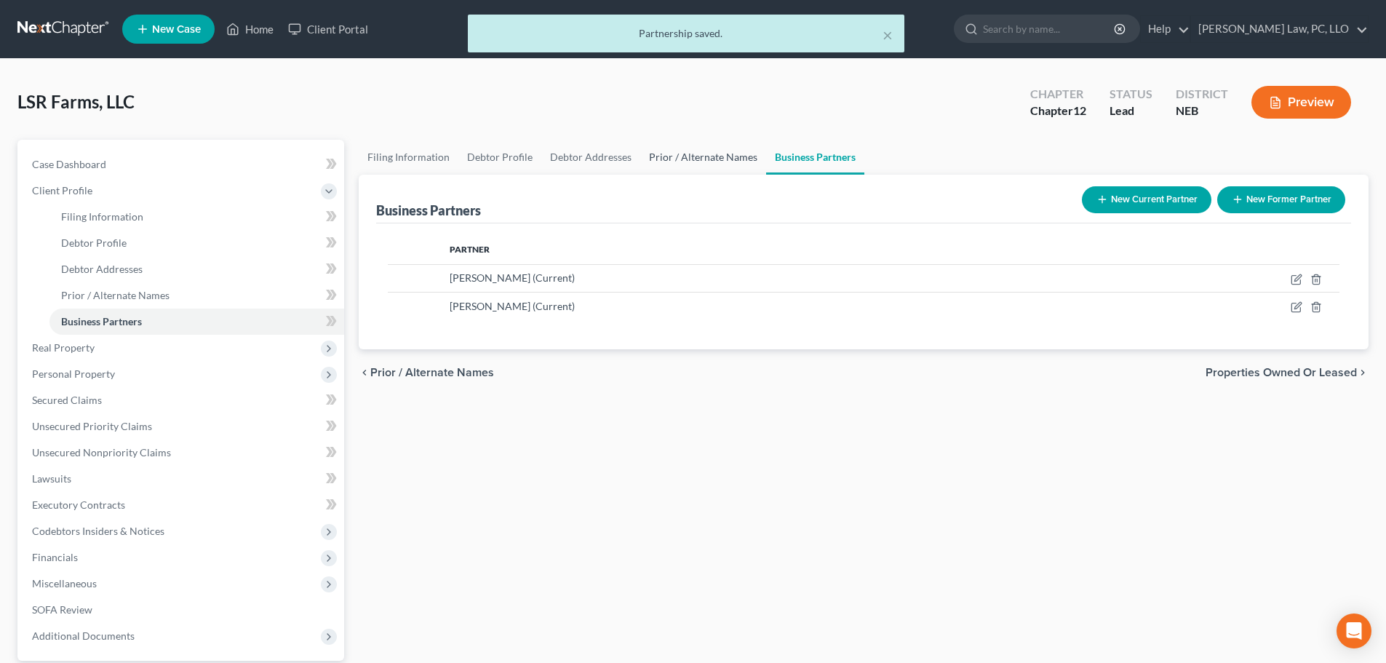
click at [711, 159] on link "Prior / Alternate Names" at bounding box center [703, 157] width 126 height 35
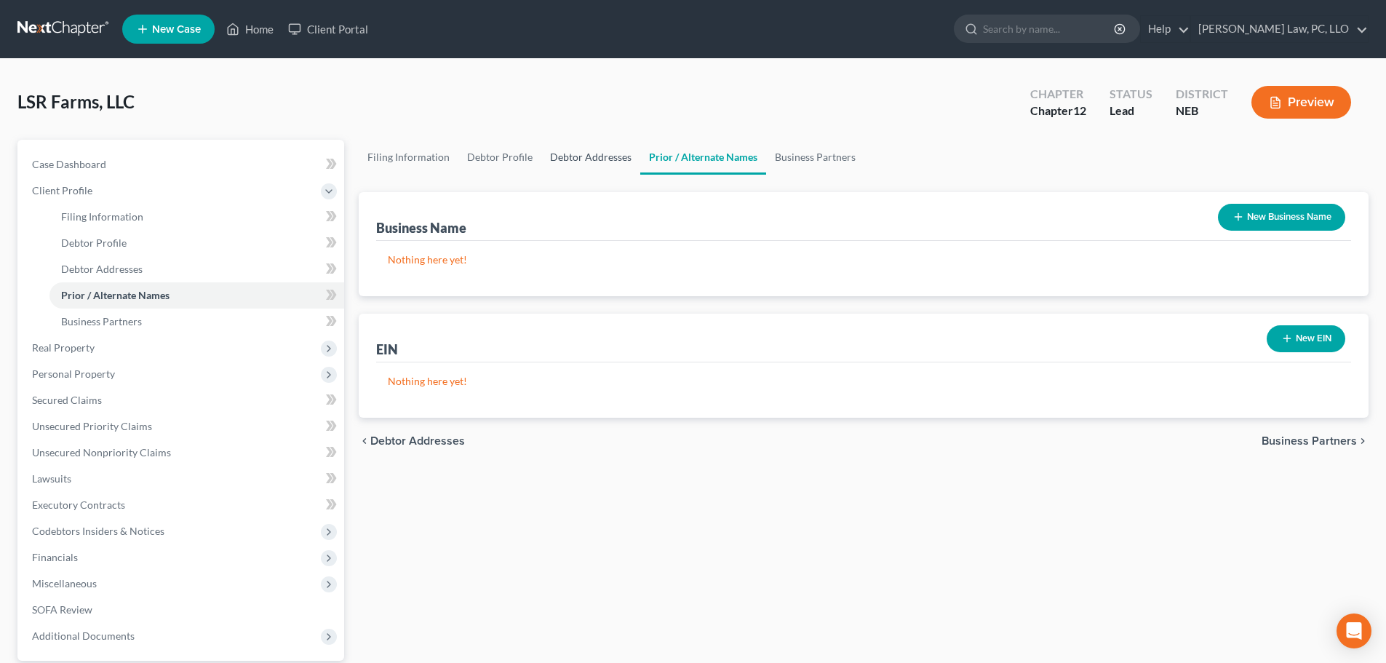
click at [614, 150] on link "Debtor Addresses" at bounding box center [590, 157] width 99 height 35
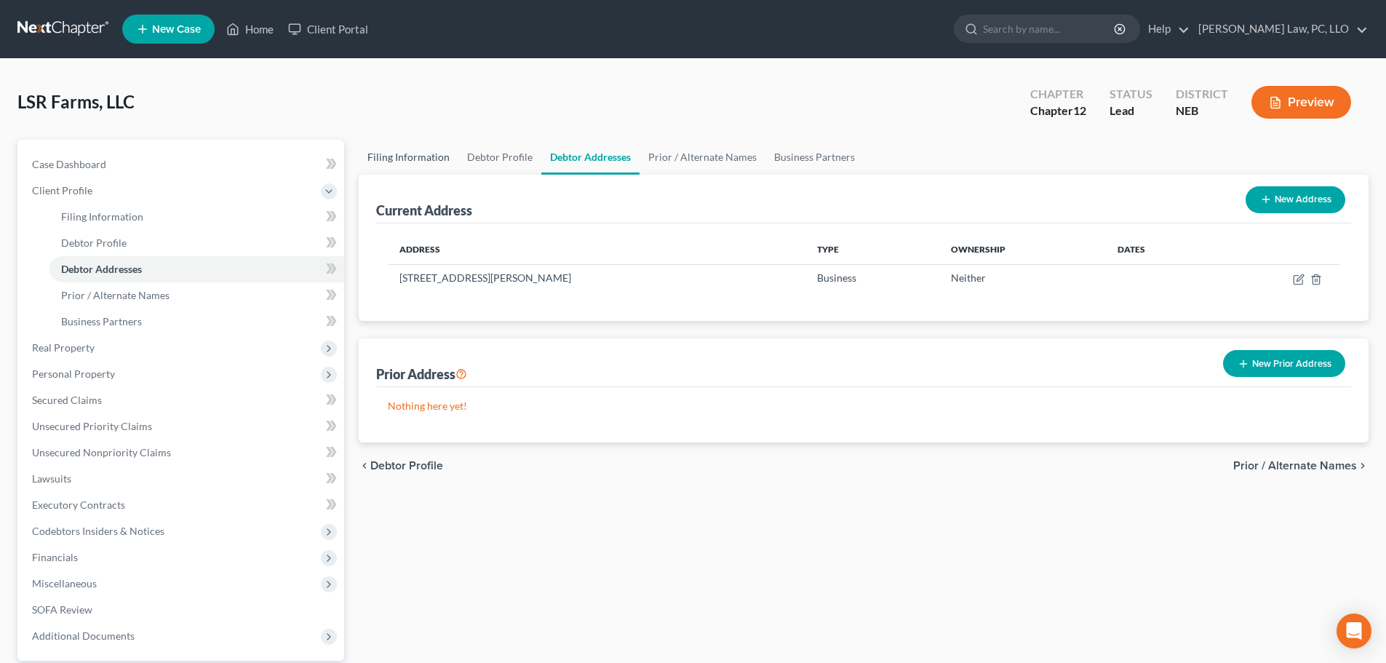
click at [429, 149] on link "Filing Information" at bounding box center [409, 157] width 100 height 35
select select "3"
select select "1"
select select "2"
select select "48"
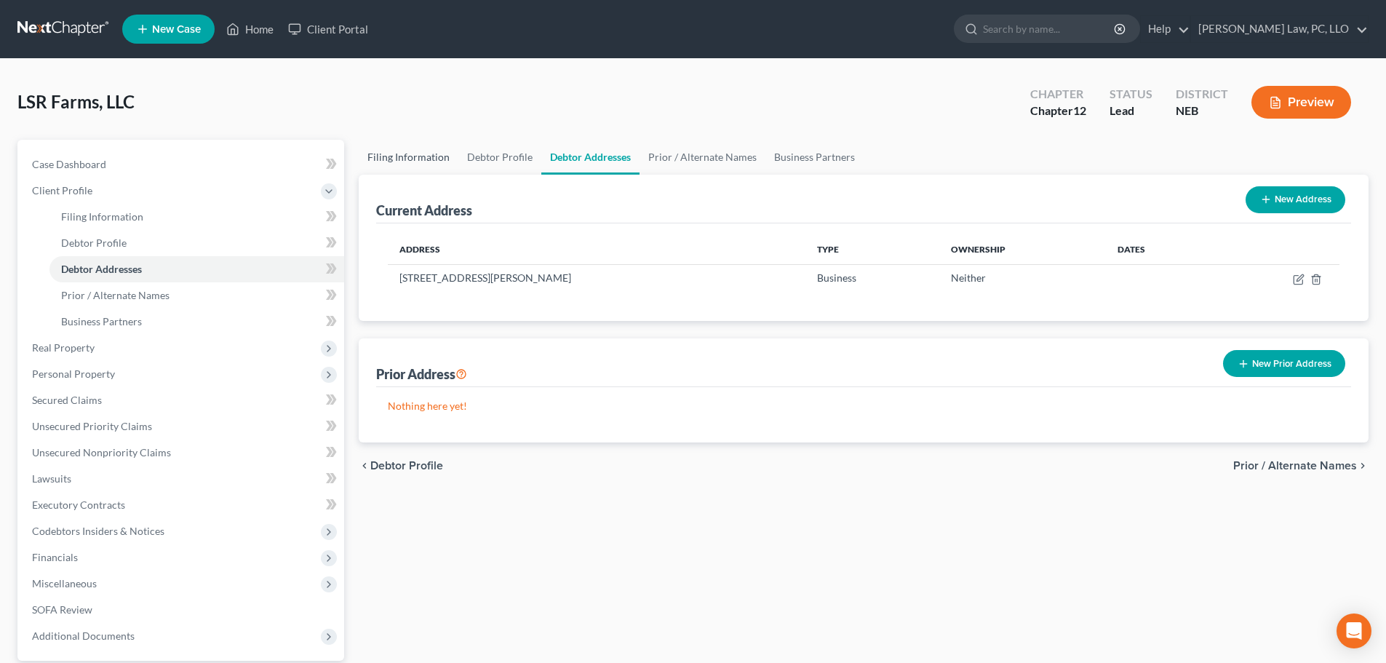
select select "0"
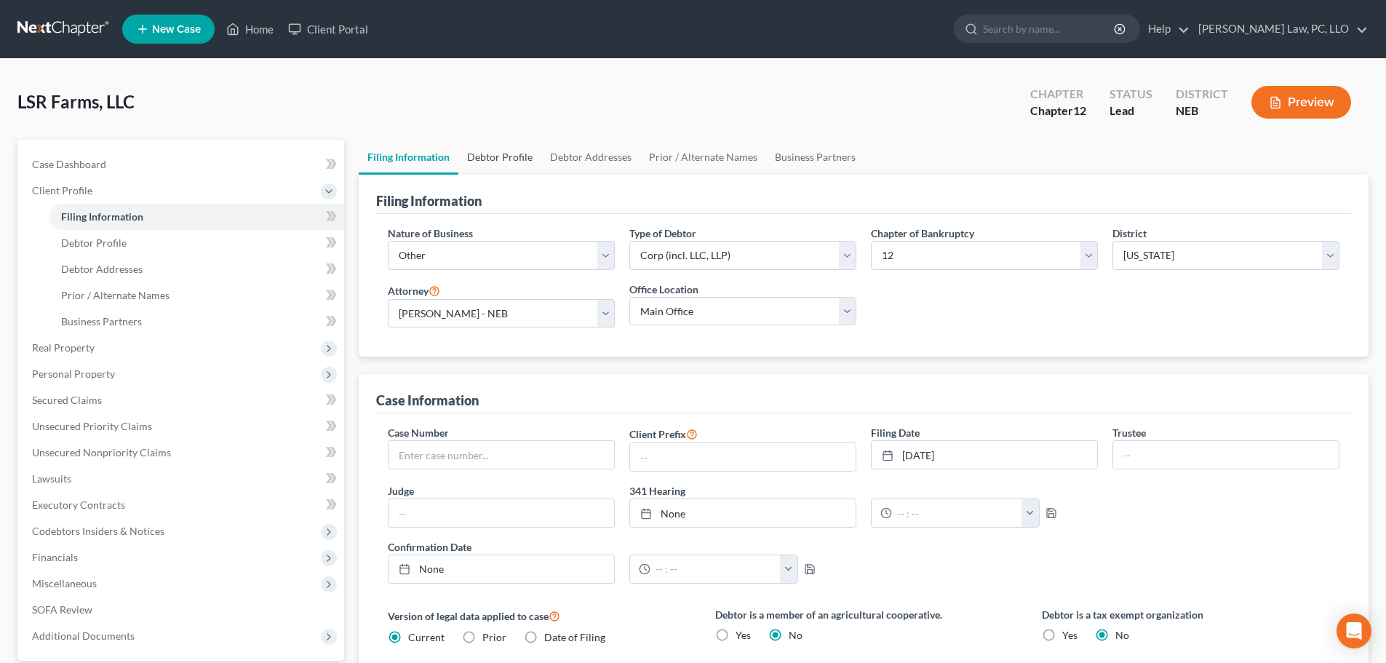
click at [515, 152] on link "Debtor Profile" at bounding box center [499, 157] width 83 height 35
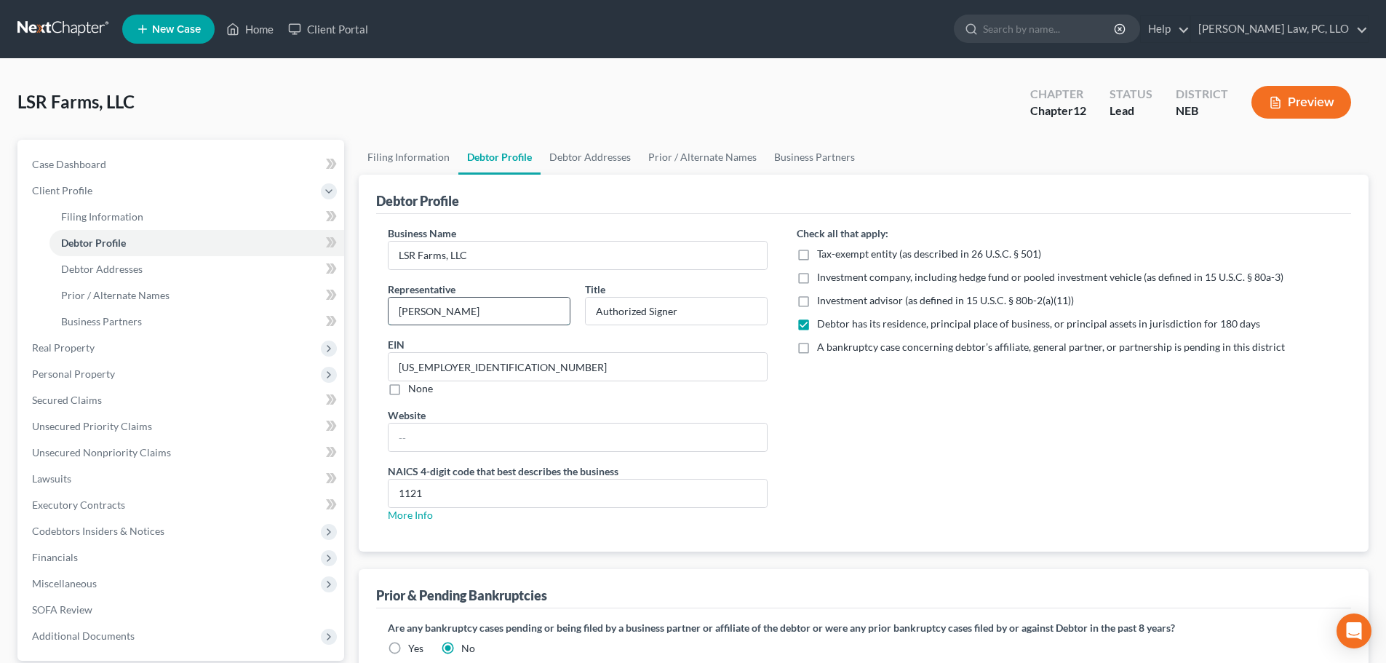
click at [428, 313] on input "[PERSON_NAME]" at bounding box center [478, 312] width 181 height 28
type input "[PERSON_NAME]"
click at [863, 413] on div "Check all that apply: Tax-exempt entity (as described in 26 U.S.C. § 501) Inves…" at bounding box center [1068, 380] width 572 height 308
click at [609, 163] on link "Debtor Addresses" at bounding box center [589, 157] width 99 height 35
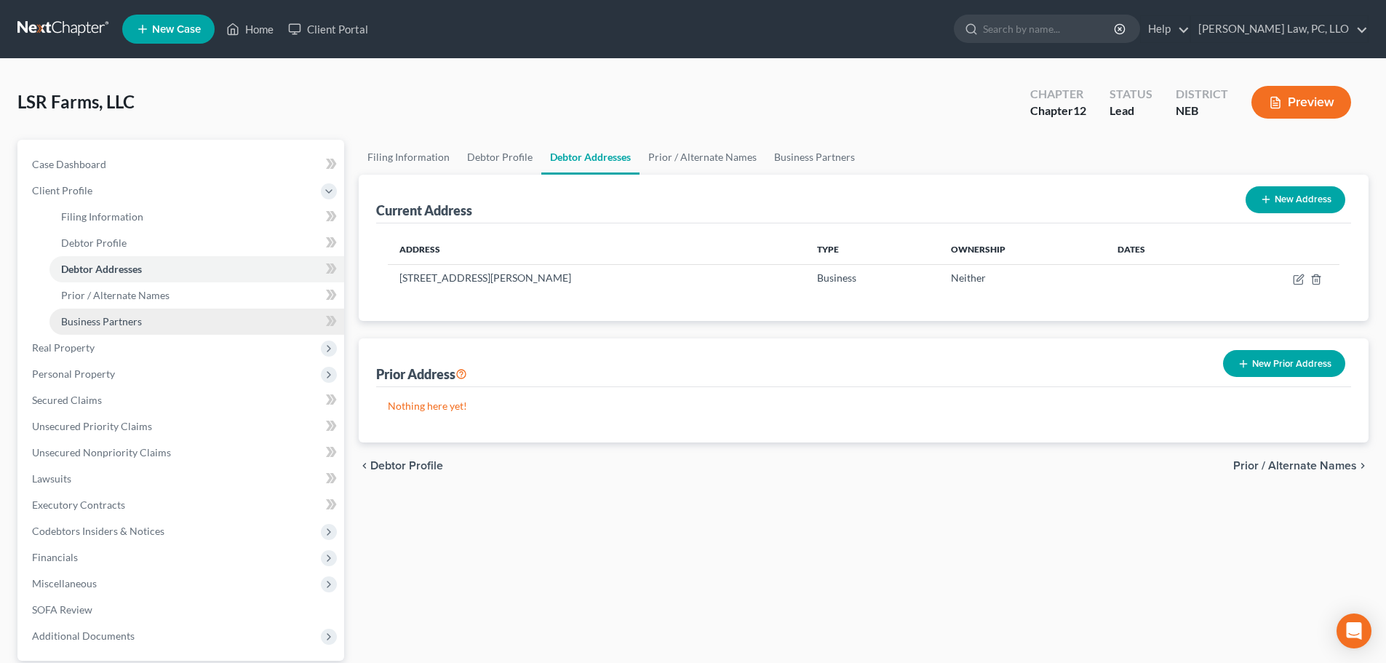
click at [129, 324] on span "Business Partners" at bounding box center [101, 321] width 81 height 12
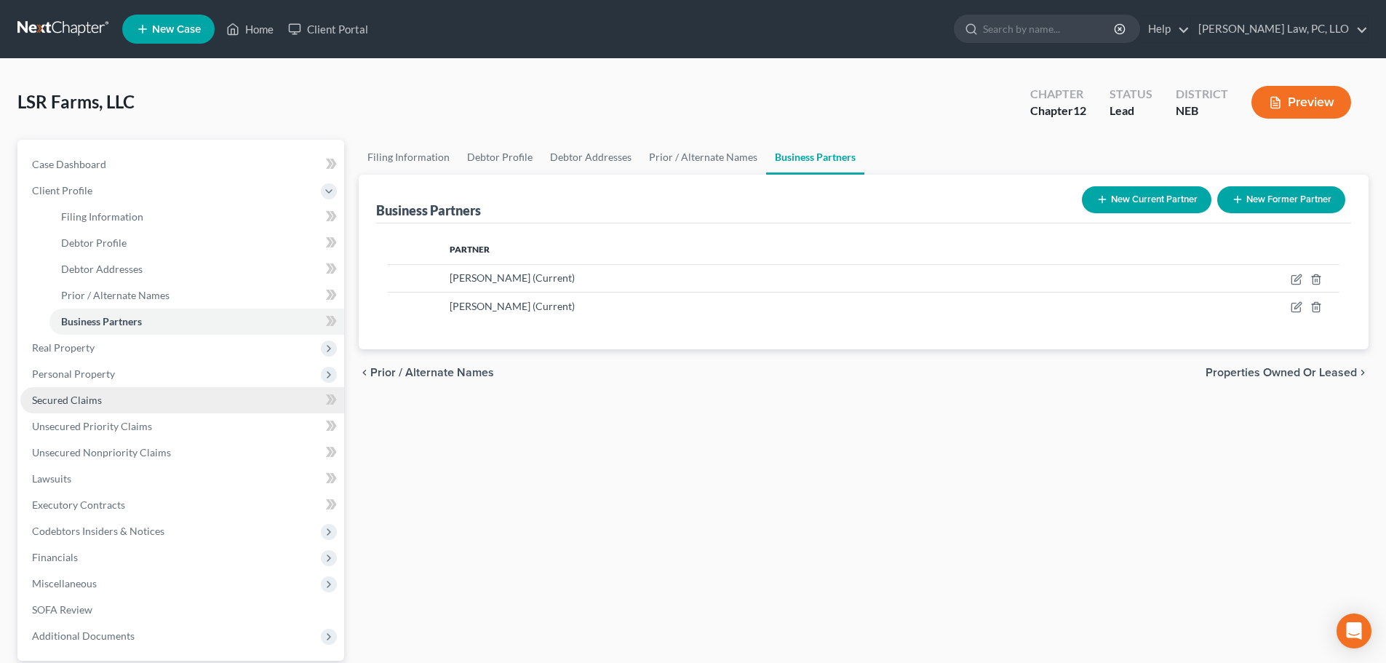
click at [95, 389] on link "Secured Claims" at bounding box center [182, 400] width 324 height 26
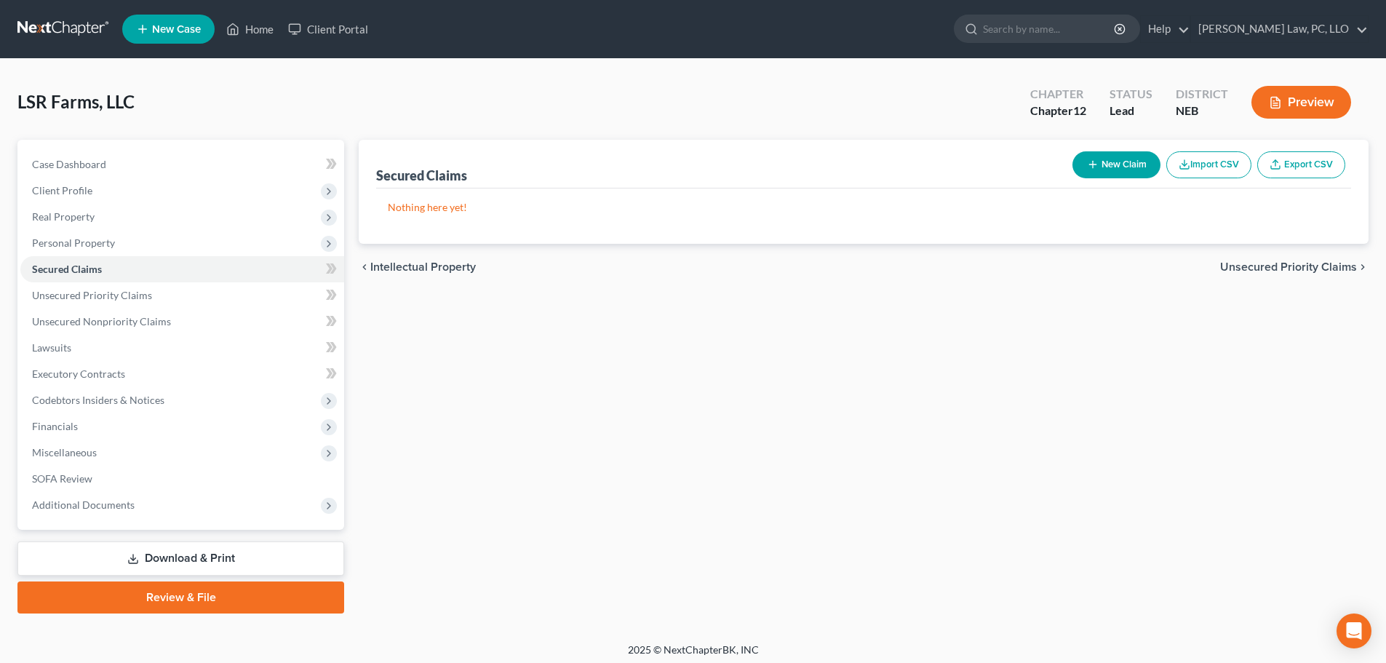
click at [1125, 148] on div "New Claim Import CSV Export CSV" at bounding box center [1208, 164] width 284 height 39
click at [1118, 159] on button "New Claim" at bounding box center [1116, 164] width 88 height 27
select select "0"
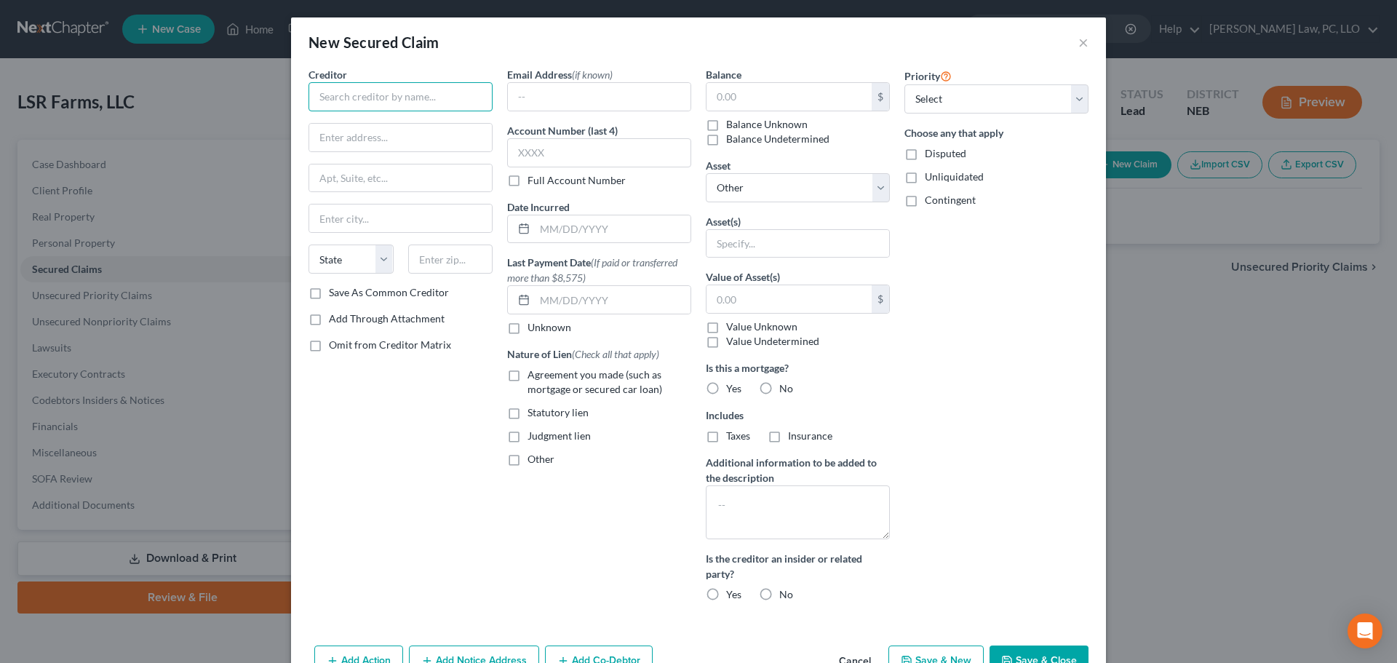
click at [436, 93] on input "text" at bounding box center [400, 96] width 184 height 29
type input "Cornerstone Bank"
click at [399, 124] on div "Cornerstone Bank" at bounding box center [395, 122] width 151 height 15
type input "[STREET_ADDRESS]"
type input "[GEOGRAPHIC_DATA]"
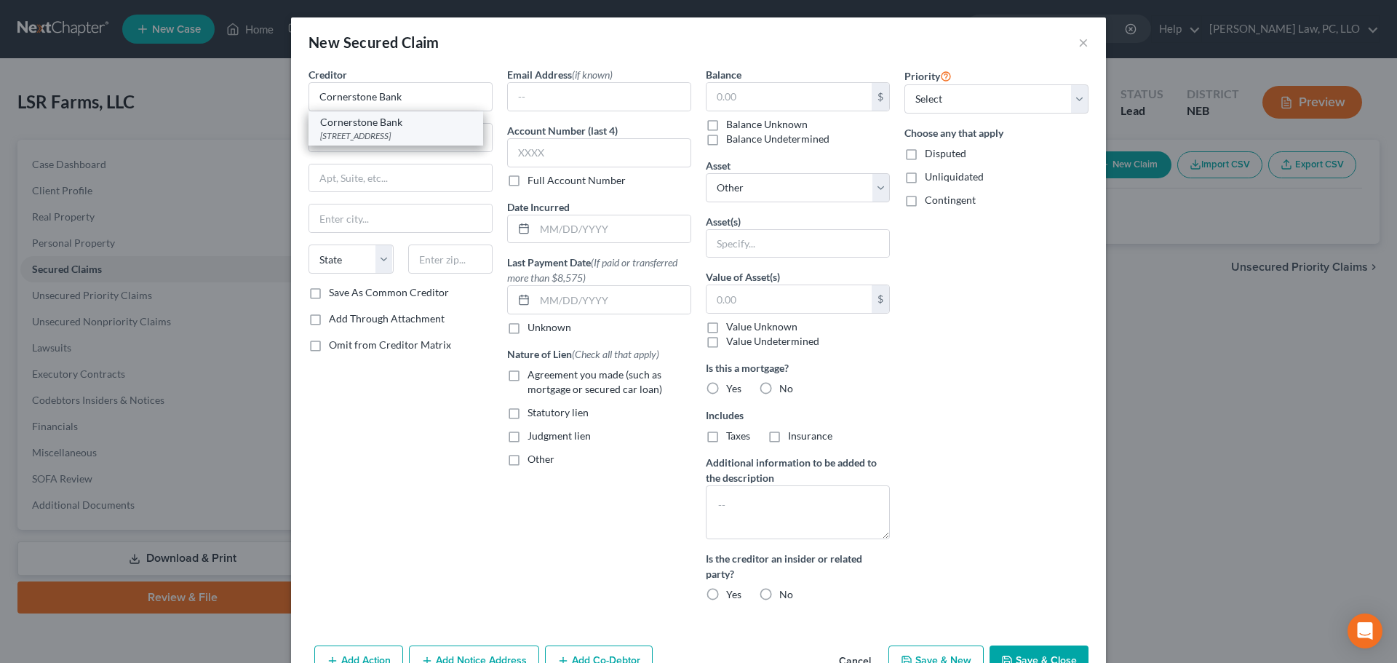
select select "30"
type input "68467"
click at [1014, 652] on button "Save & Close" at bounding box center [1038, 660] width 99 height 31
select select
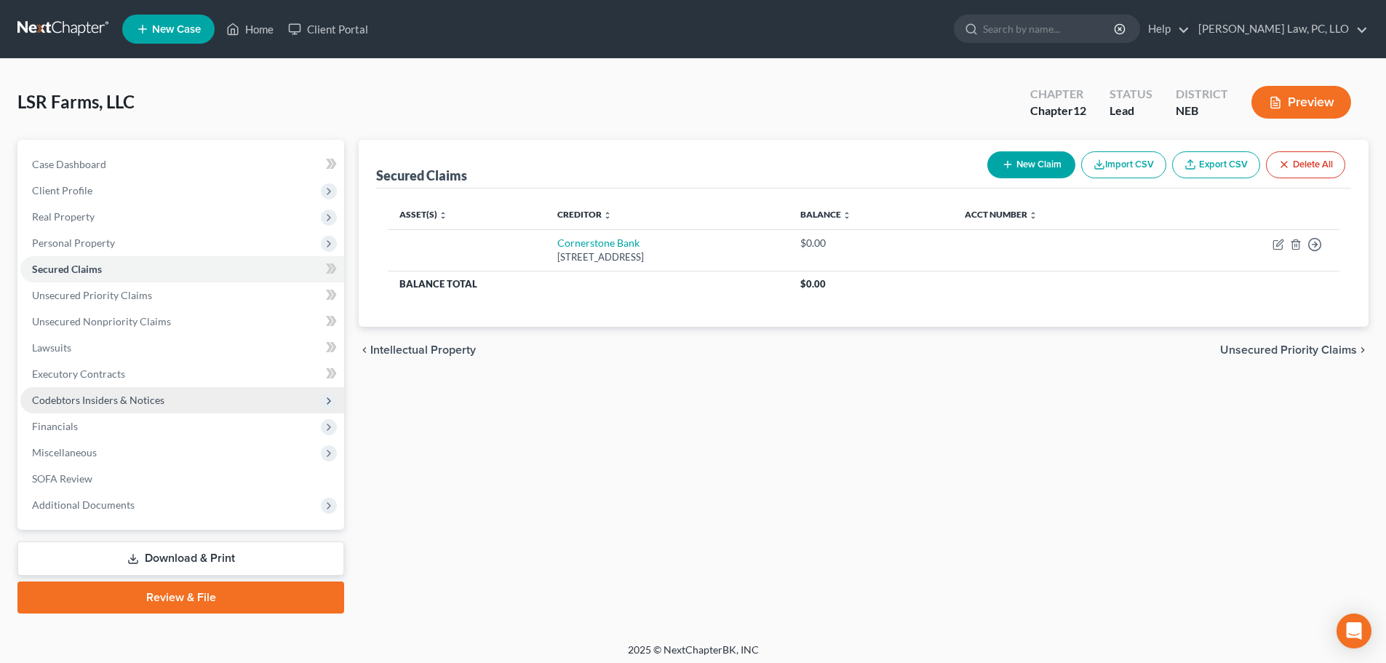
click at [87, 397] on span "Codebtors Insiders & Notices" at bounding box center [98, 400] width 132 height 12
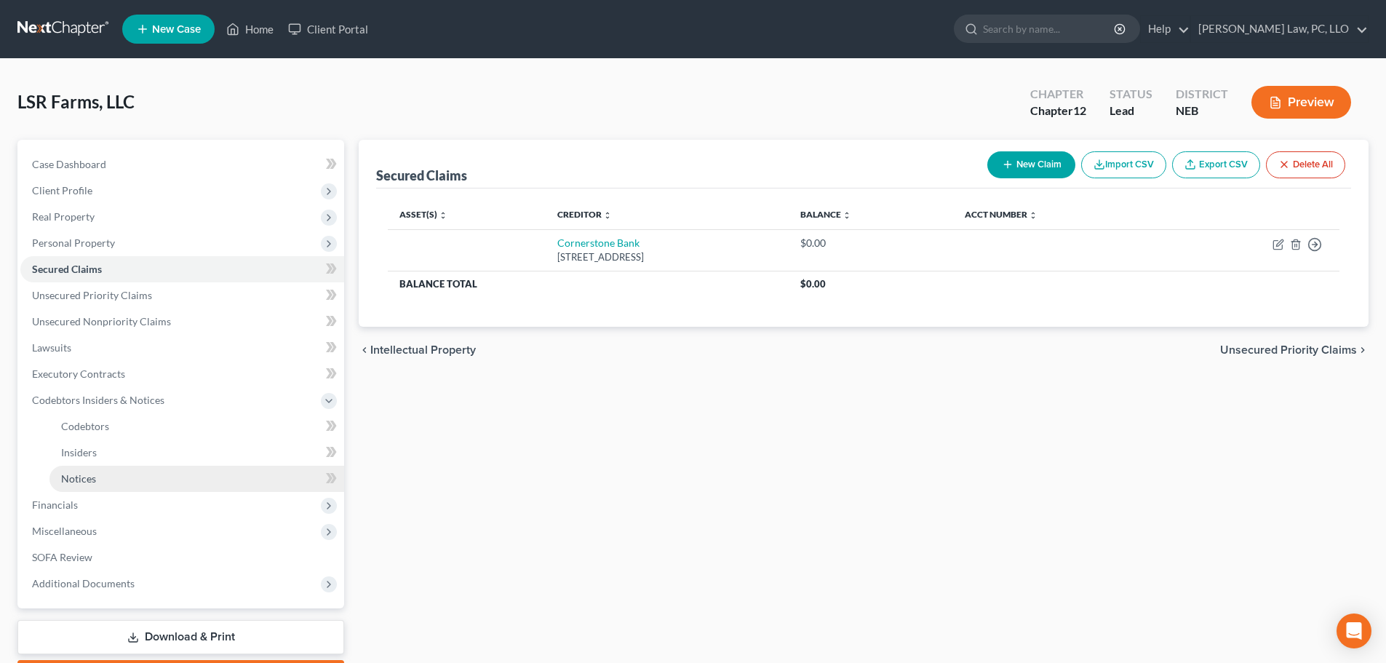
click at [93, 480] on span "Notices" at bounding box center [78, 478] width 35 height 12
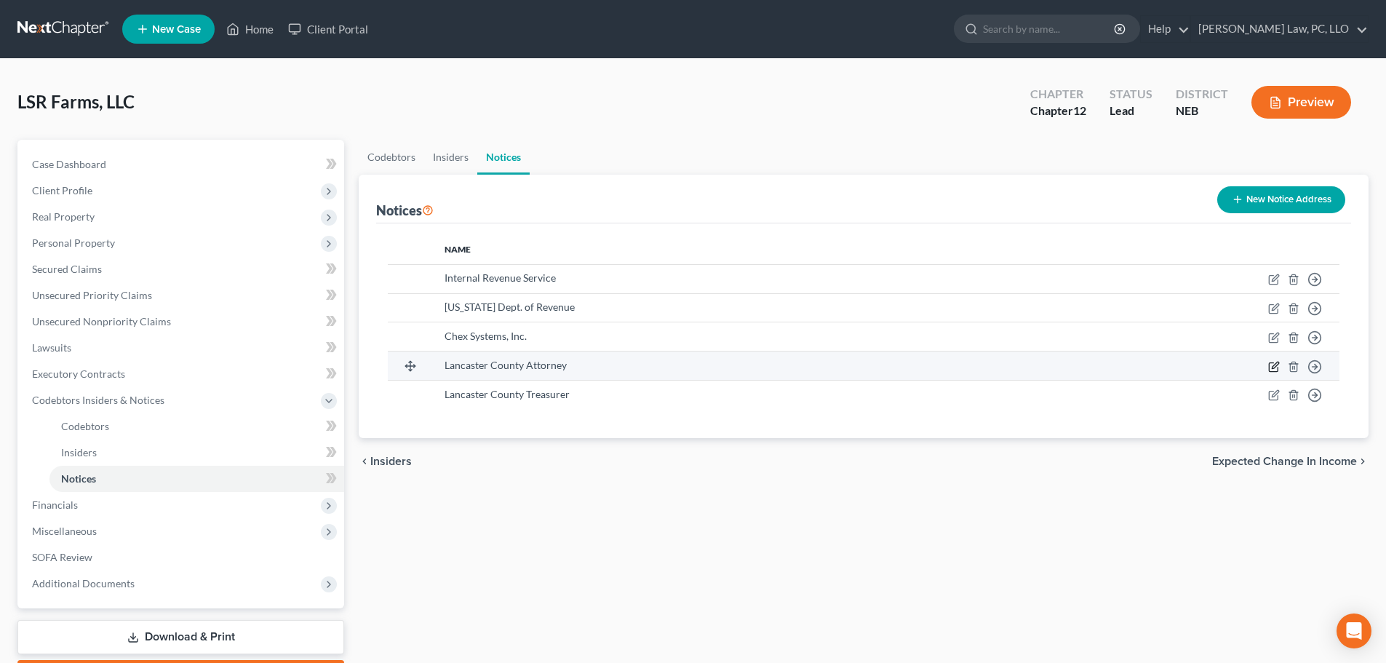
click at [1272, 365] on icon "button" at bounding box center [1274, 367] width 12 height 12
select select "30"
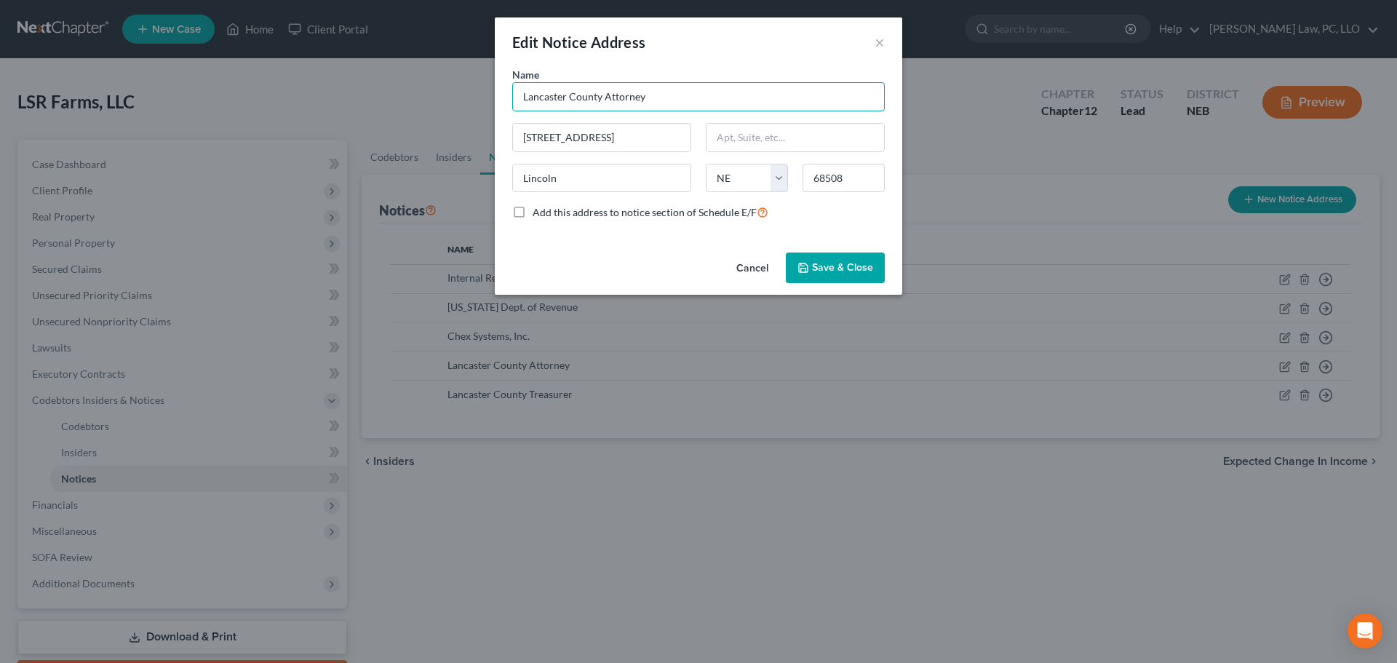
click at [538, 101] on input "Lancaster County Attorney" at bounding box center [698, 96] width 372 height 29
click at [537, 101] on input "Lancaster County Attorney" at bounding box center [698, 96] width 372 height 29
type input "Cass County Attorney"
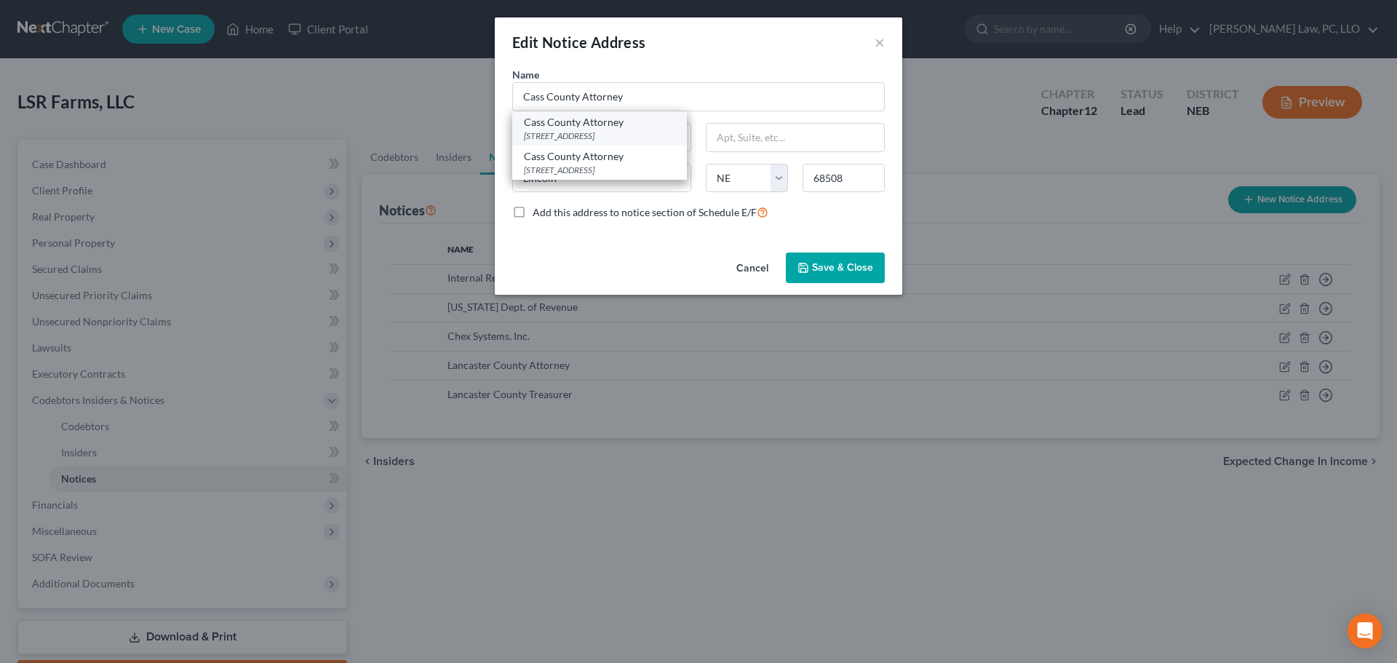
click at [547, 127] on div "Cass County Attorney" at bounding box center [599, 122] width 151 height 15
type input "[STREET_ADDRESS]"
type input "Plattsmouth"
type input "68048"
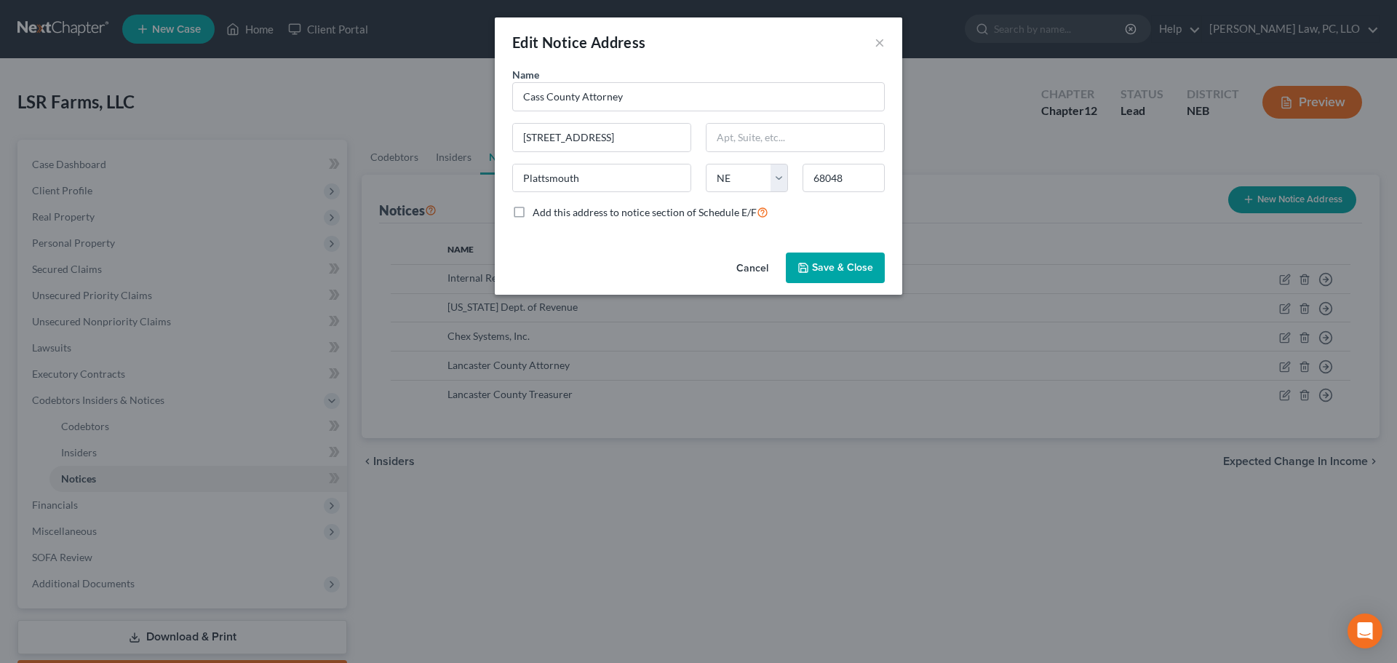
click at [796, 266] on button "Save & Close" at bounding box center [835, 267] width 99 height 31
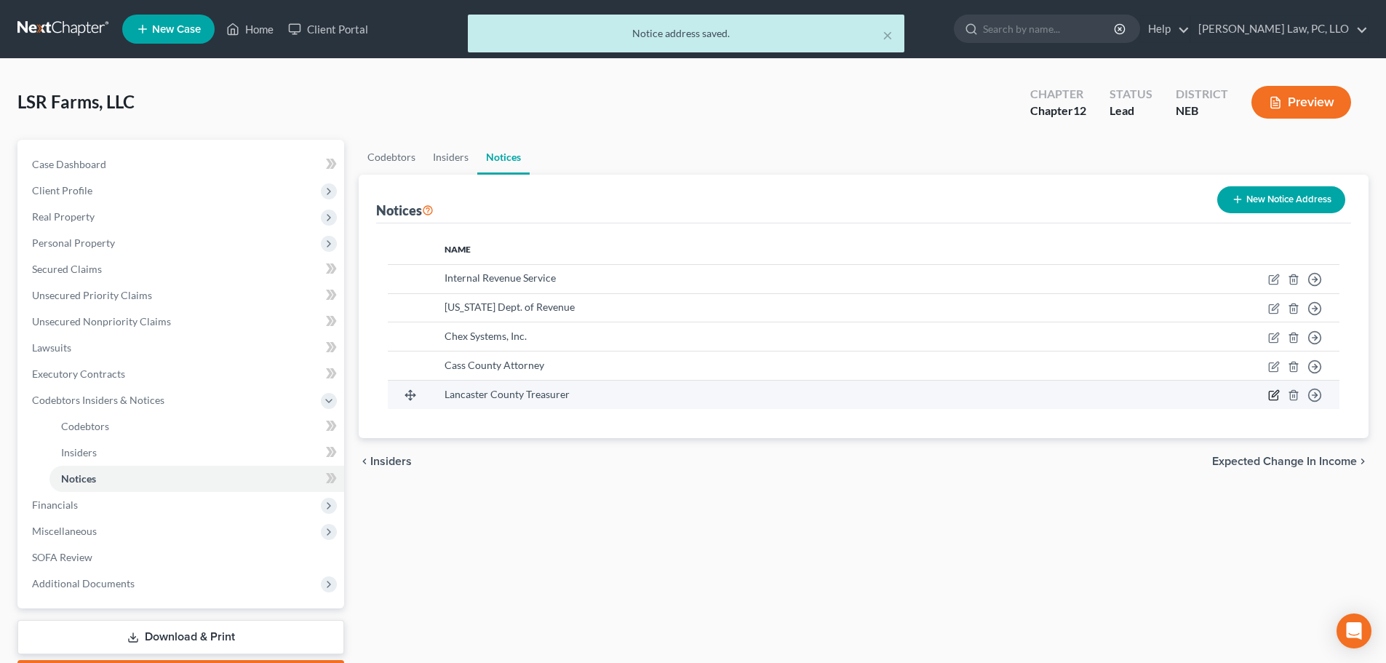
click at [1277, 395] on icon "button" at bounding box center [1274, 395] width 12 height 12
select select "30"
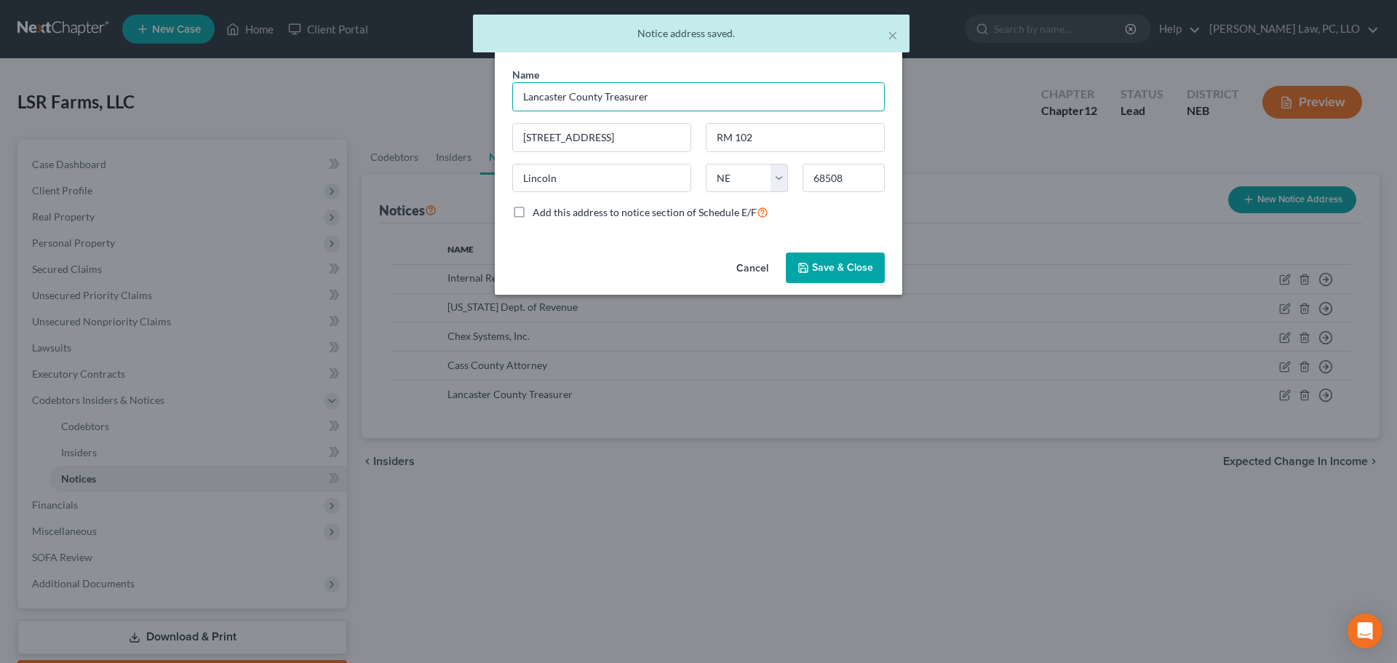
click at [536, 97] on input "Lancaster County Treasurer" at bounding box center [698, 96] width 372 height 29
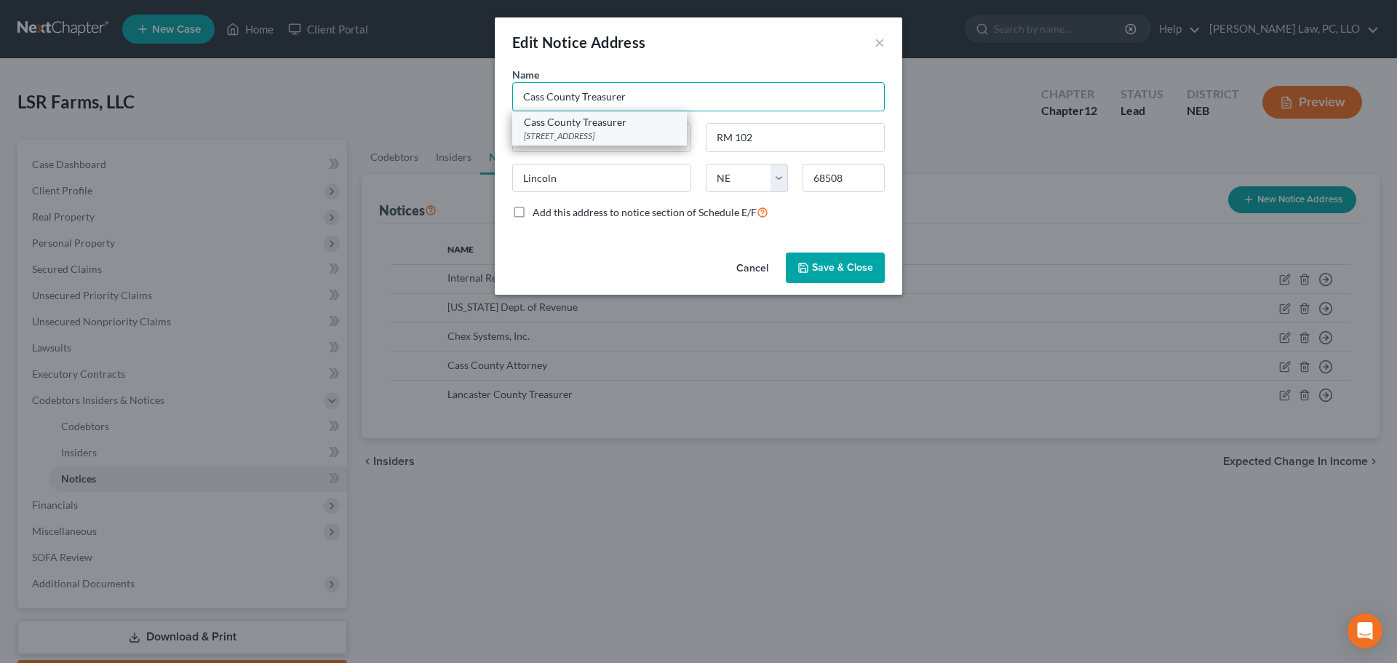
type input "Cass County Treasurer"
click at [567, 119] on div "Cass County Treasurer" at bounding box center [599, 122] width 151 height 15
type input "[STREET_ADDRESS]"
type input "Plattsmouth"
type input "68048"
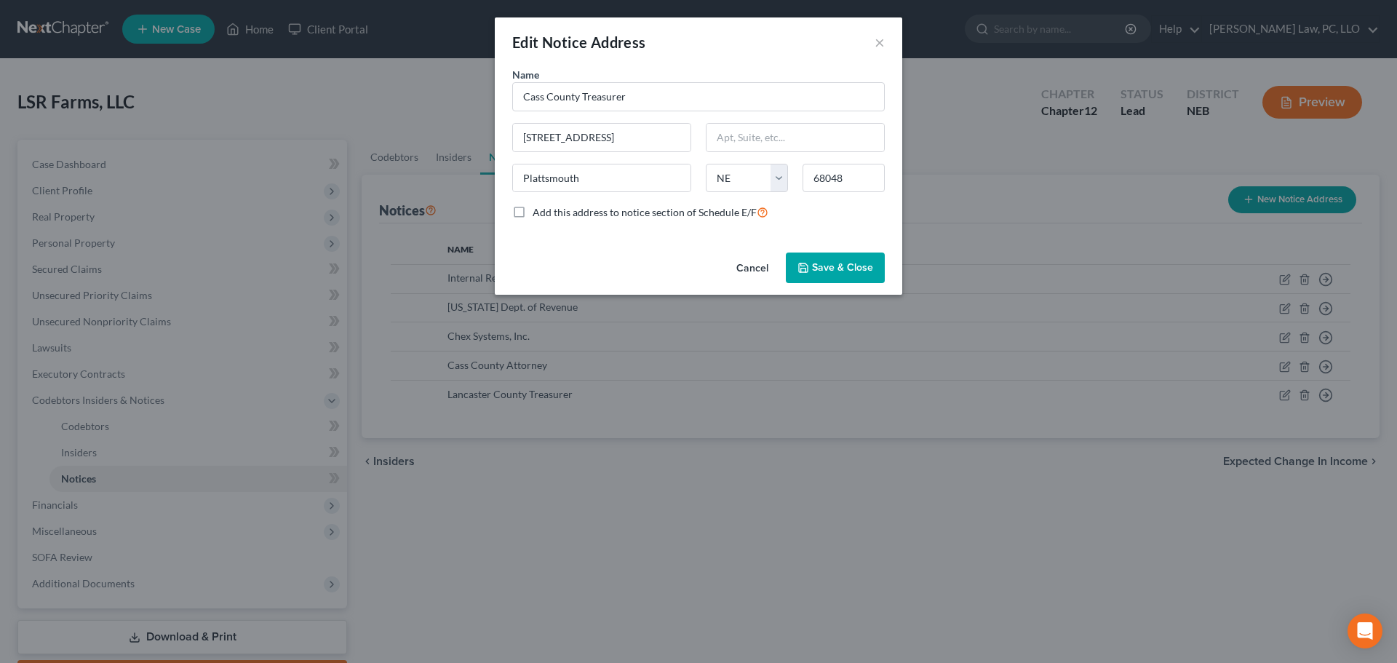
click at [788, 257] on button "Save & Close" at bounding box center [835, 267] width 99 height 31
